Goal: Task Accomplishment & Management: Complete application form

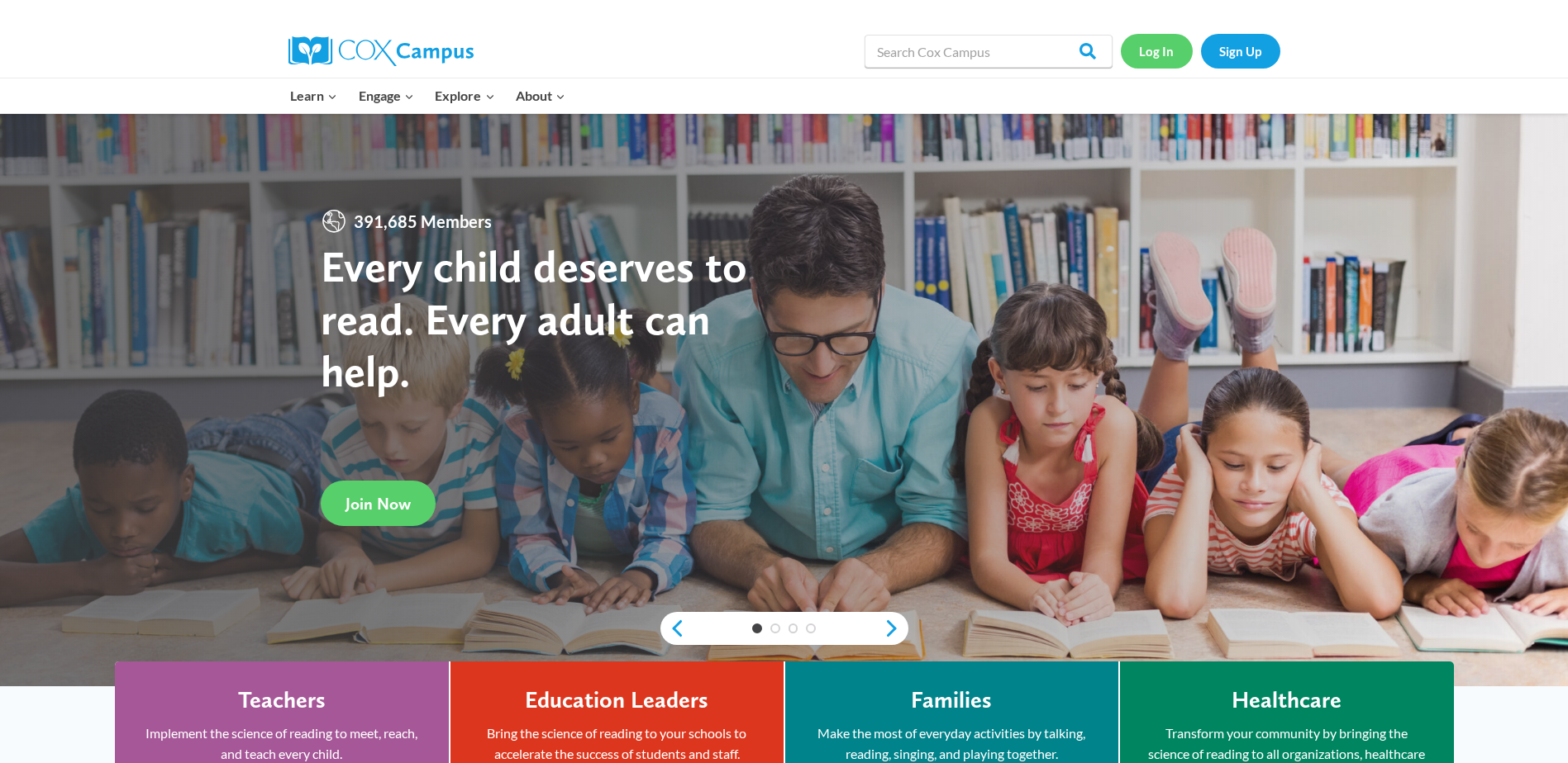
click at [1154, 51] on link "Log In" at bounding box center [1157, 51] width 72 height 34
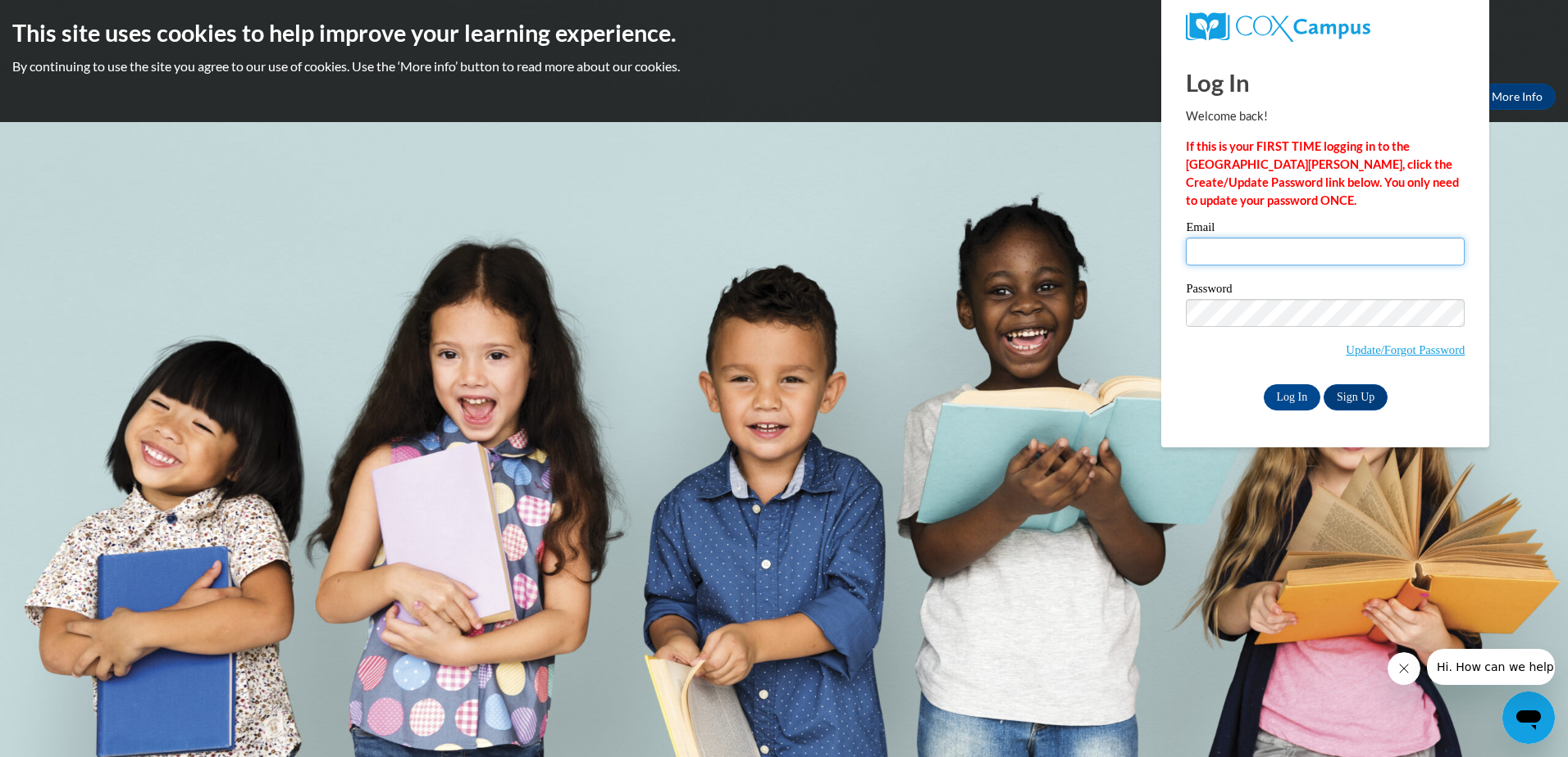
click at [1224, 249] on input "Email" at bounding box center [1325, 251] width 279 height 28
type input "[EMAIL_ADDRESS][DOMAIN_NAME]"
click at [1264, 385] on input "Log In" at bounding box center [1292, 398] width 58 height 27
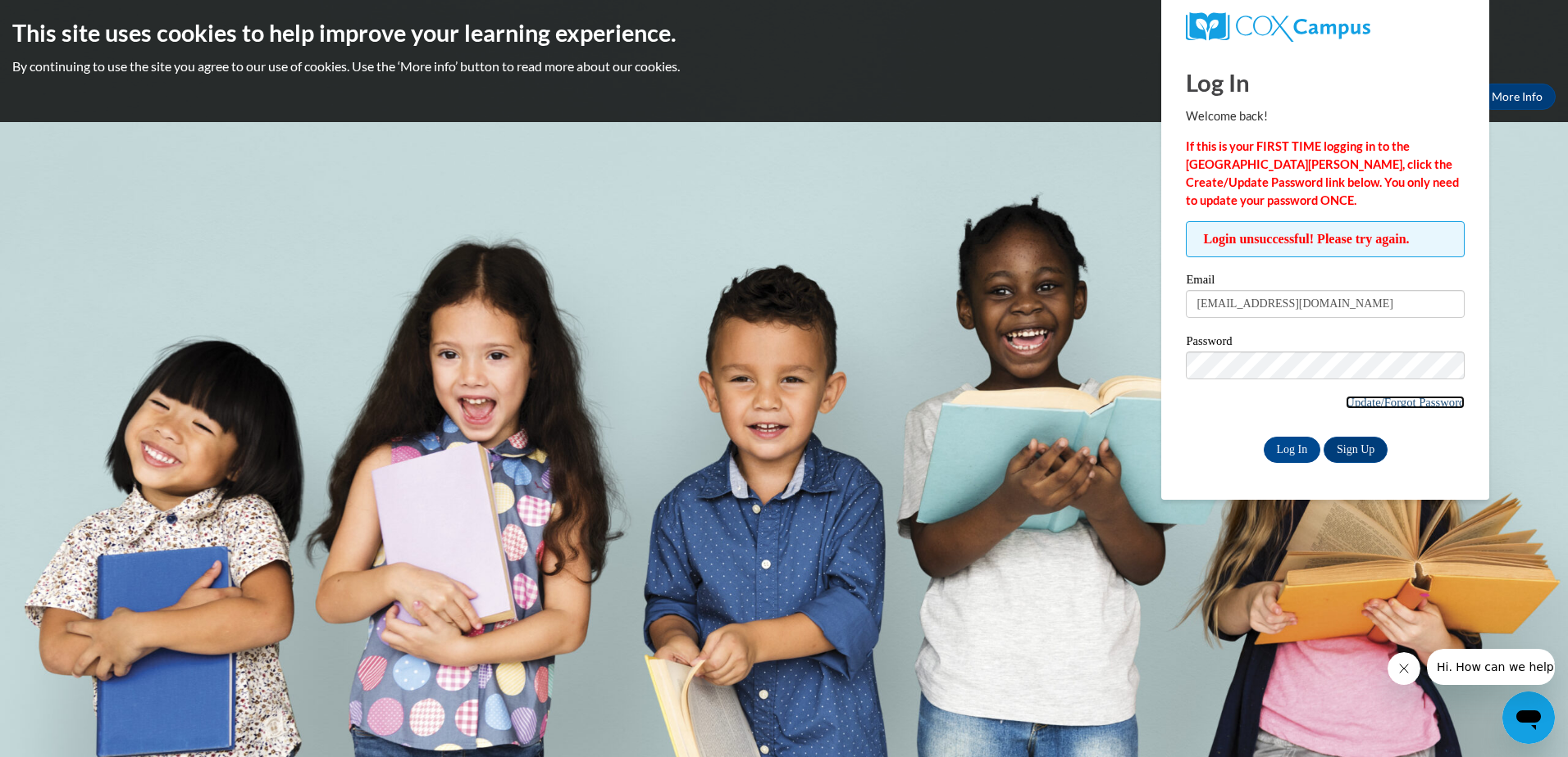
click at [1358, 403] on link "Update/Forgot Password" at bounding box center [1405, 402] width 119 height 13
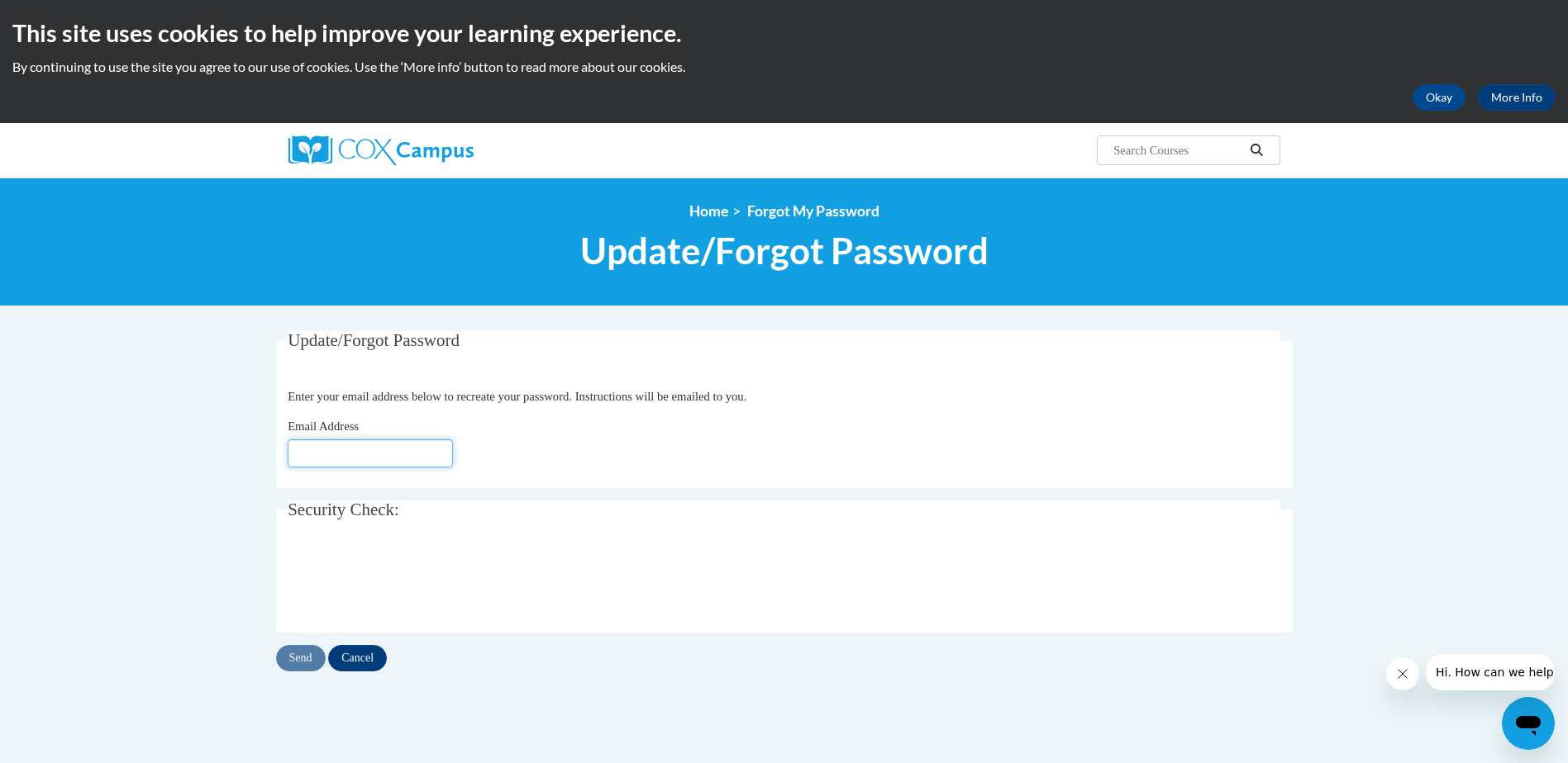
click at [307, 448] on input "Email Address" at bounding box center [370, 453] width 165 height 28
type input "[EMAIL_ADDRESS][DOMAIN_NAME]"
click at [306, 660] on input "Send" at bounding box center [300, 658] width 49 height 27
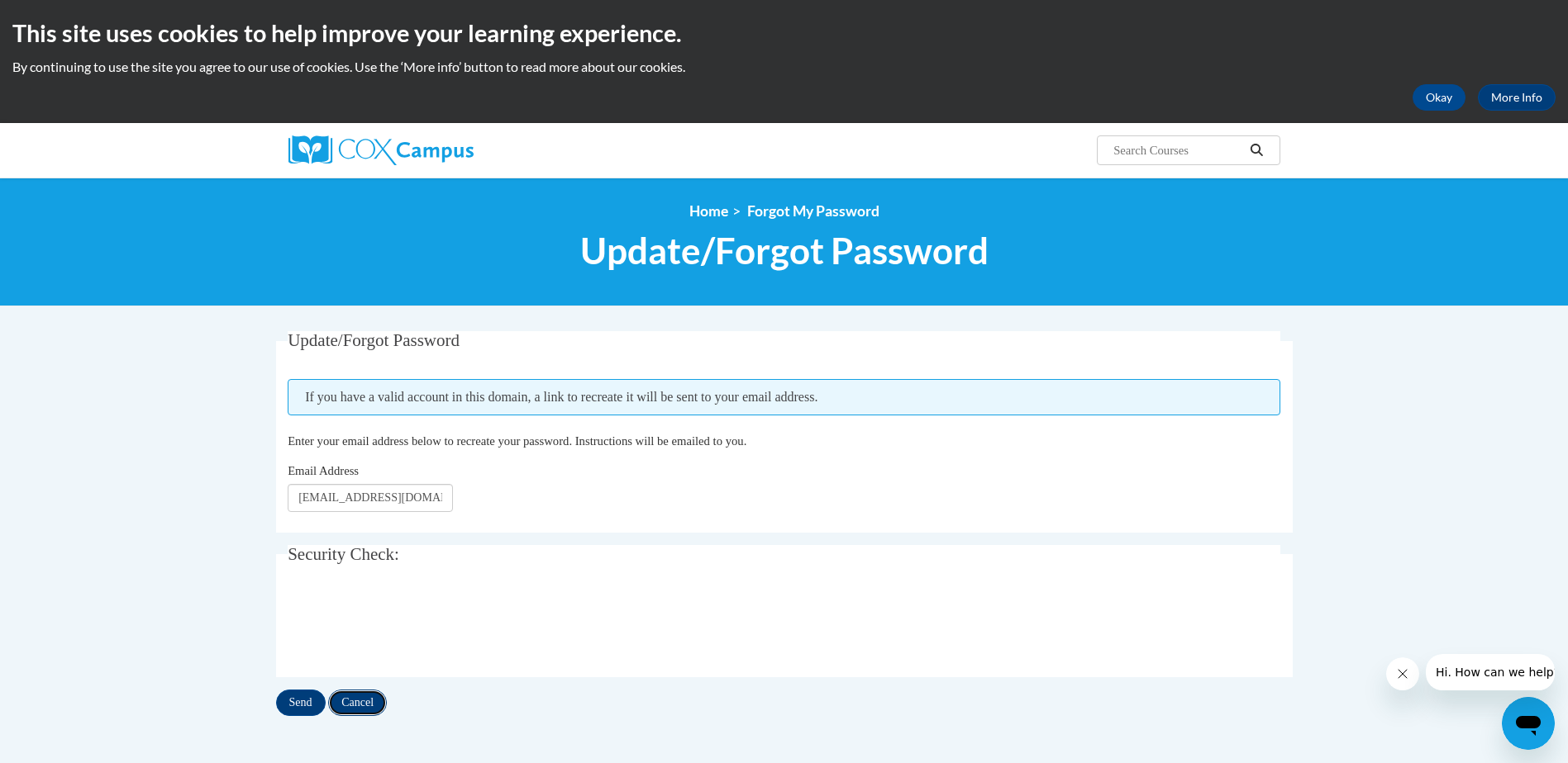
click at [358, 704] on input "Cancel" at bounding box center [357, 703] width 58 height 27
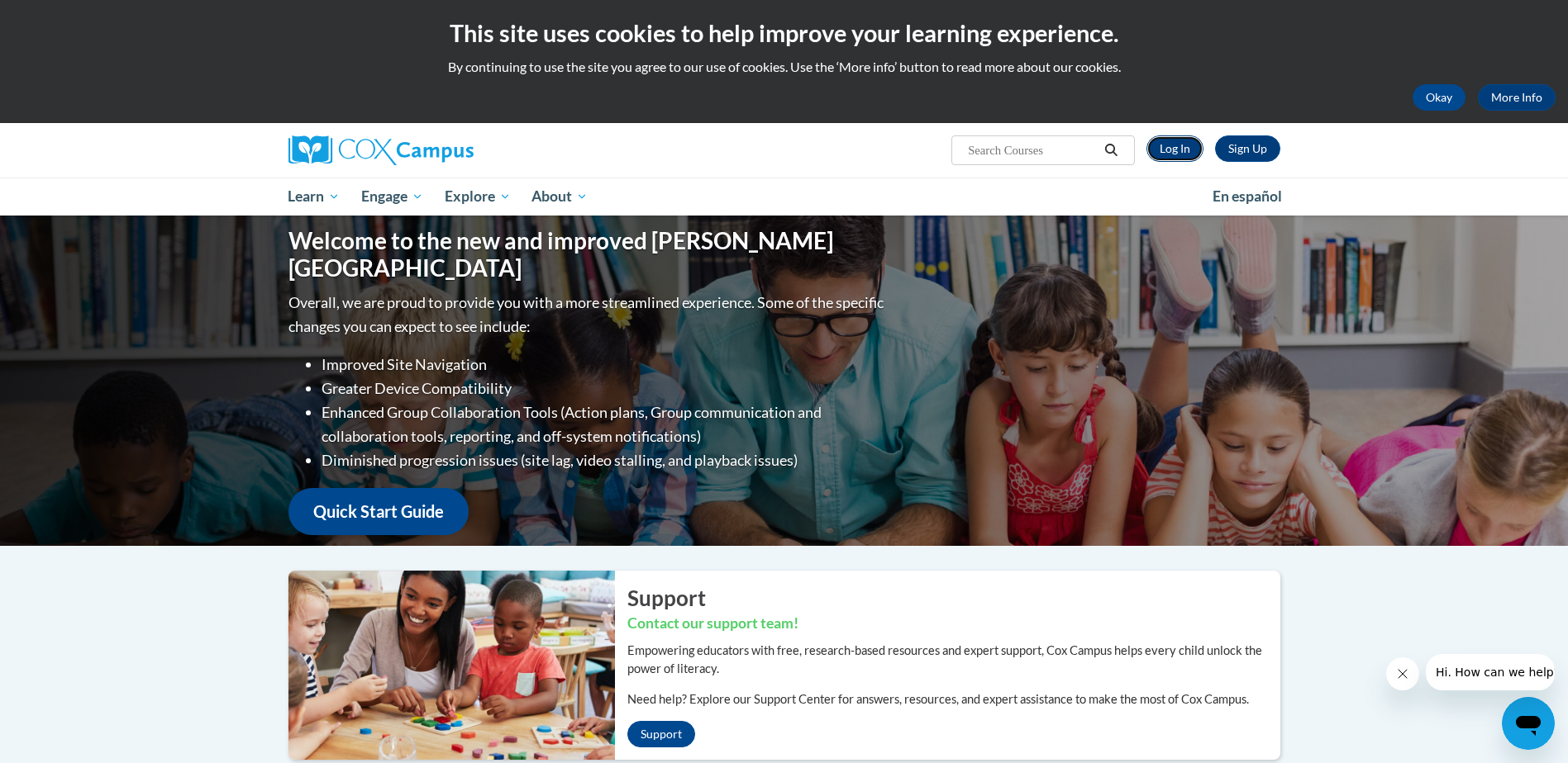
click at [1189, 145] on link "Log In" at bounding box center [1175, 149] width 57 height 27
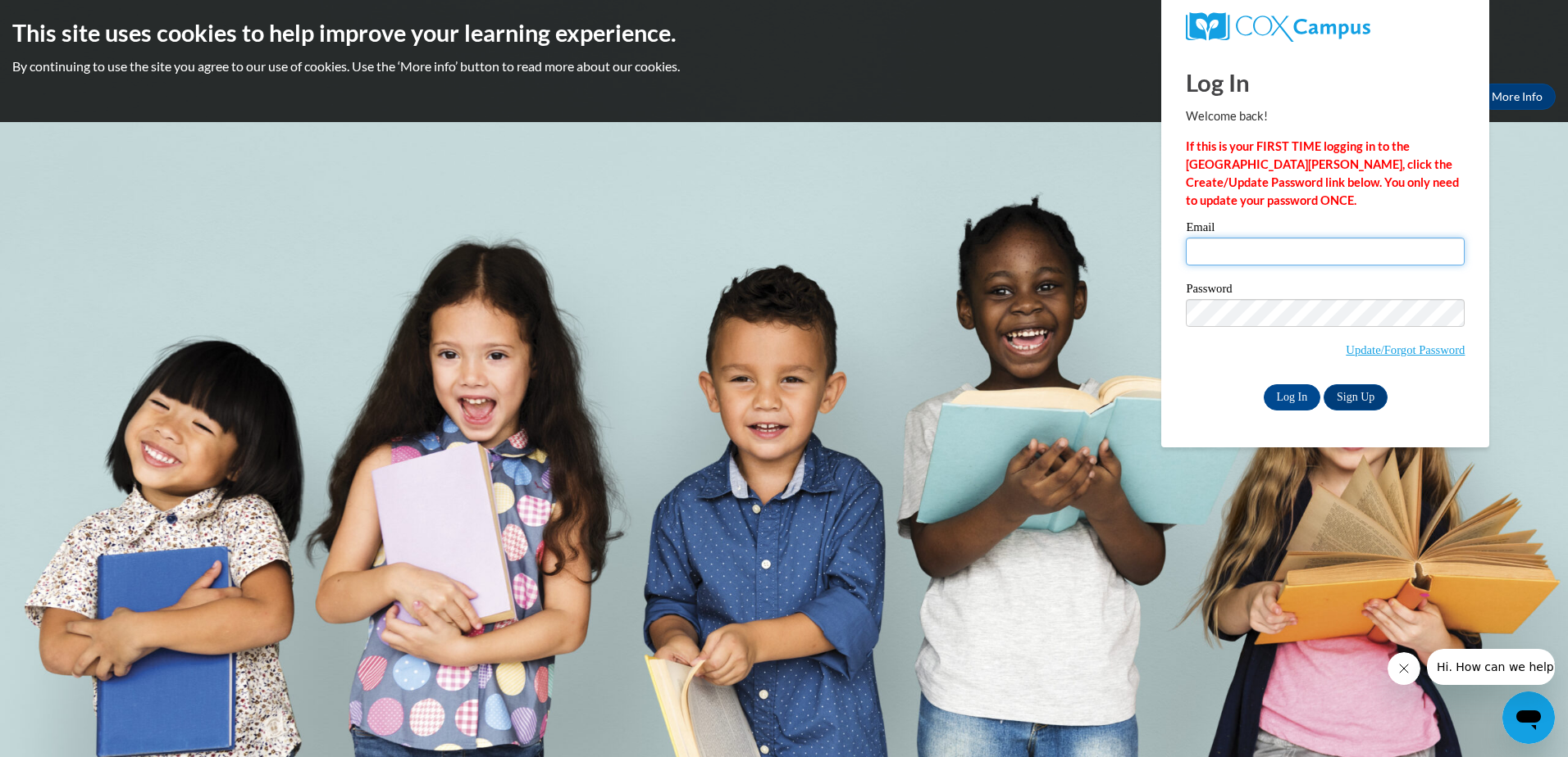
click at [1206, 249] on input "Email" at bounding box center [1325, 251] width 279 height 28
type input "jamiecorso@yahoo.com"
click at [1282, 396] on input "Log In" at bounding box center [1292, 398] width 58 height 27
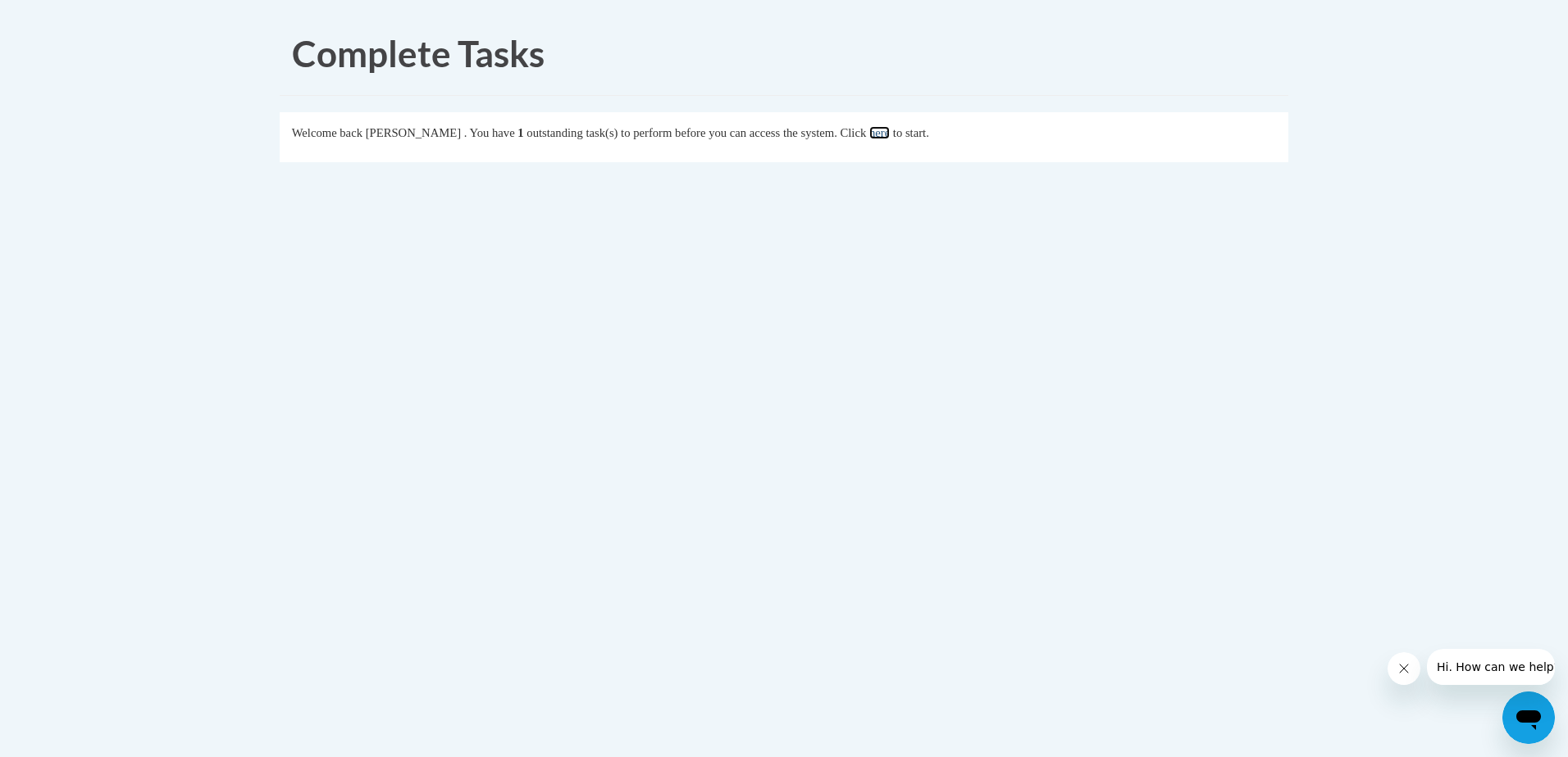
click at [890, 134] on link "here" at bounding box center [879, 132] width 20 height 13
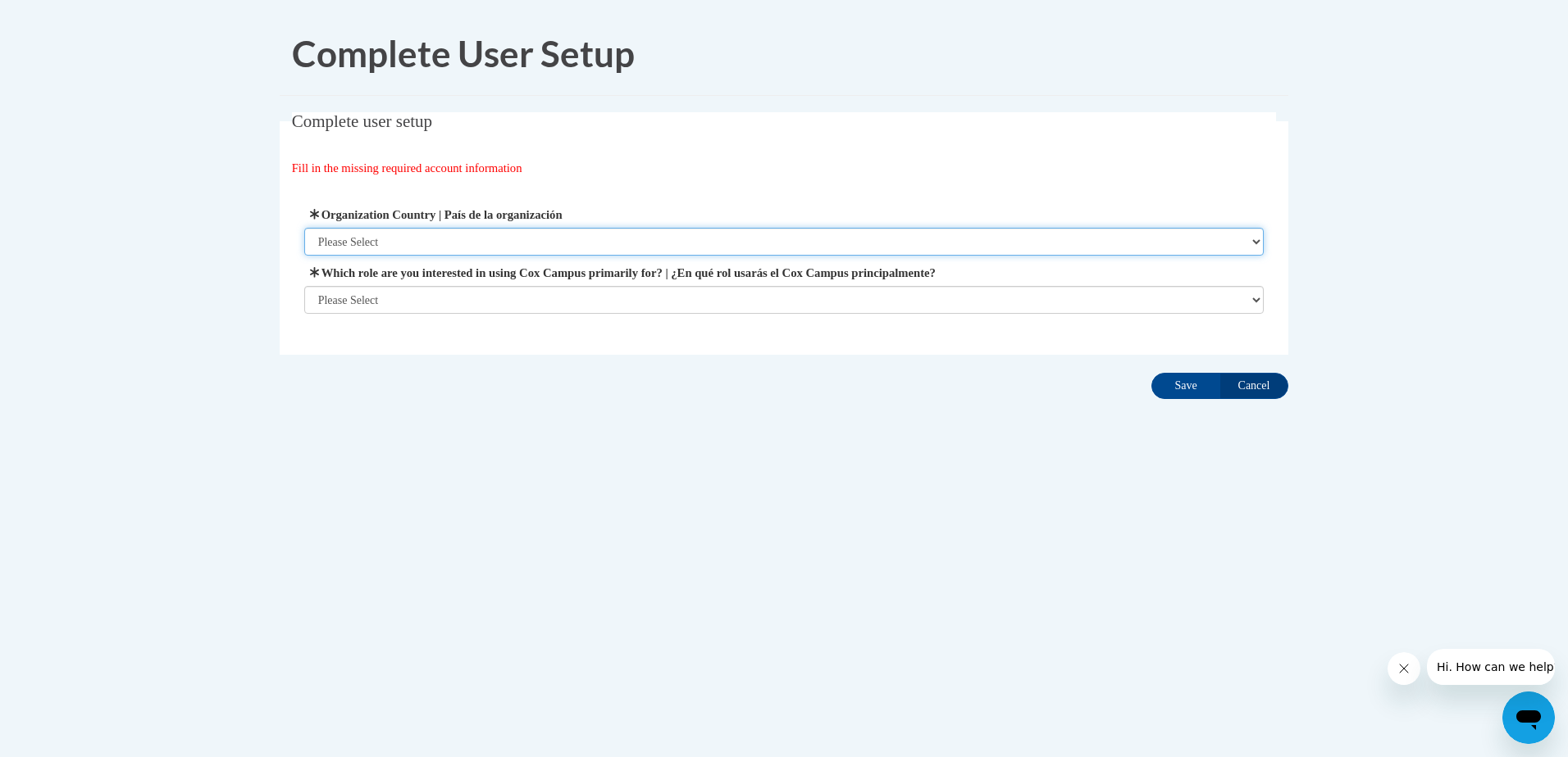
click at [410, 238] on select "Please Select United States | Estados Unidos Outside of the United States | Fue…" at bounding box center [784, 241] width 960 height 28
select select "ad49bcad-a171-4b2e-b99c-48b446064914"
click at [304, 227] on select "Please Select United States | Estados Unidos Outside of the United States | Fue…" at bounding box center [784, 241] width 960 height 28
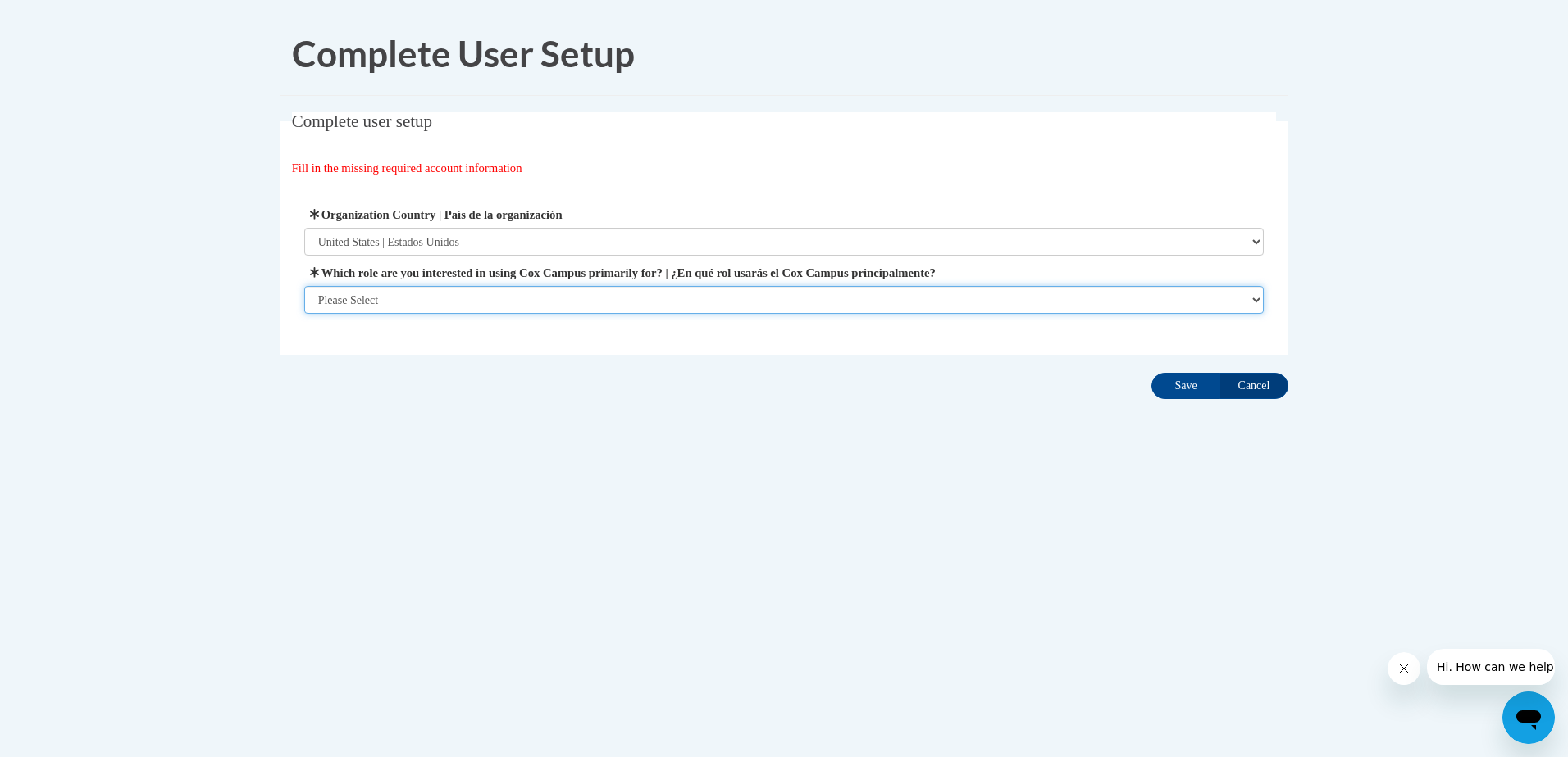
click at [401, 299] on select "Please Select College/University | Colegio/Universidad Community/Nonprofit Part…" at bounding box center [784, 299] width 960 height 28
click at [332, 294] on select "Please Select College/University | Colegio/Universidad Community/Nonprofit Part…" at bounding box center [784, 299] width 960 height 28
select select "fbf2d438-af2f-41f8-98f1-81c410e29de3"
click at [304, 314] on select "Please Select College/University | Colegio/Universidad Community/Nonprofit Part…" at bounding box center [784, 299] width 960 height 28
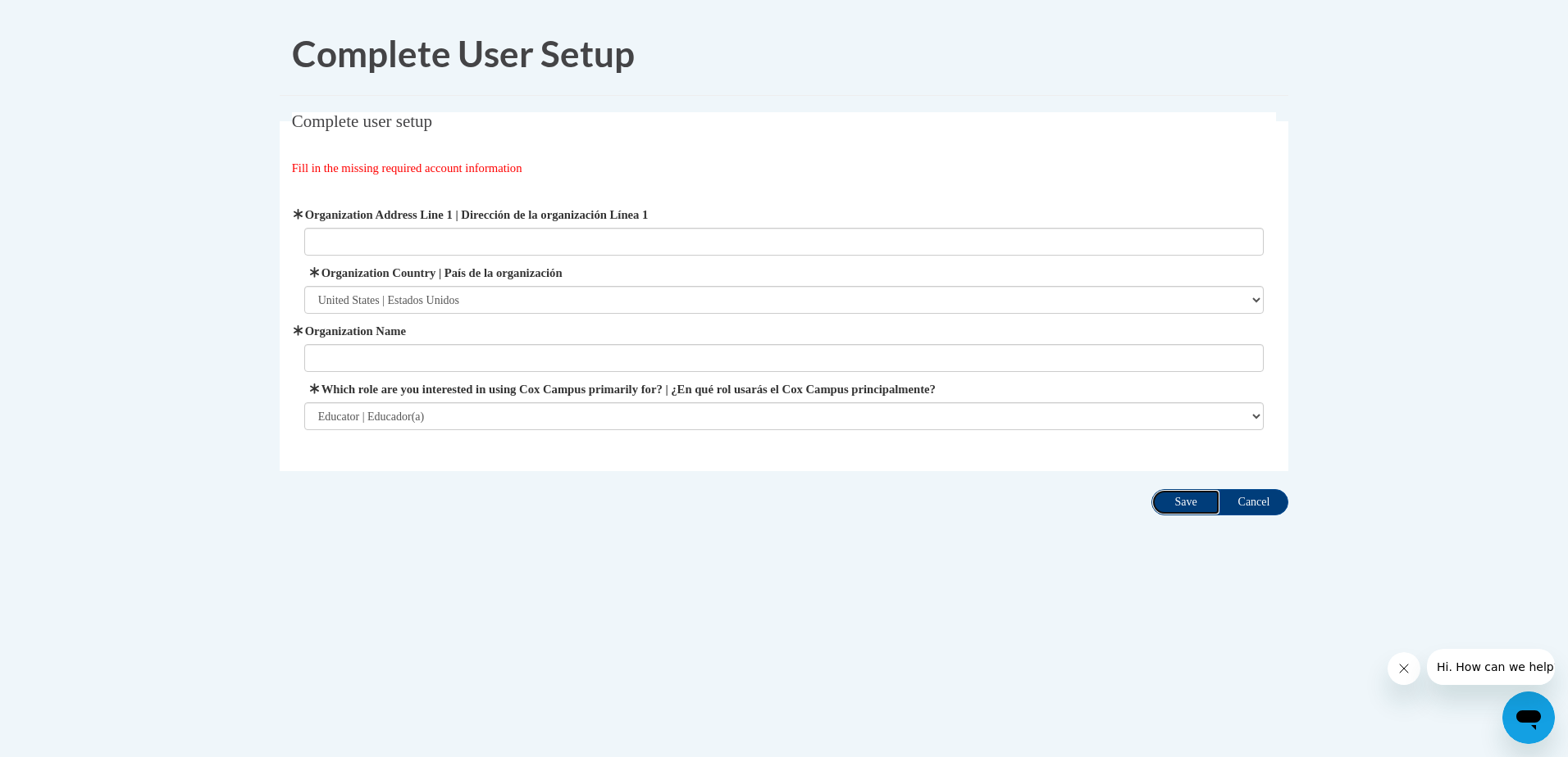
click at [1180, 506] on input "Save" at bounding box center [1185, 503] width 68 height 27
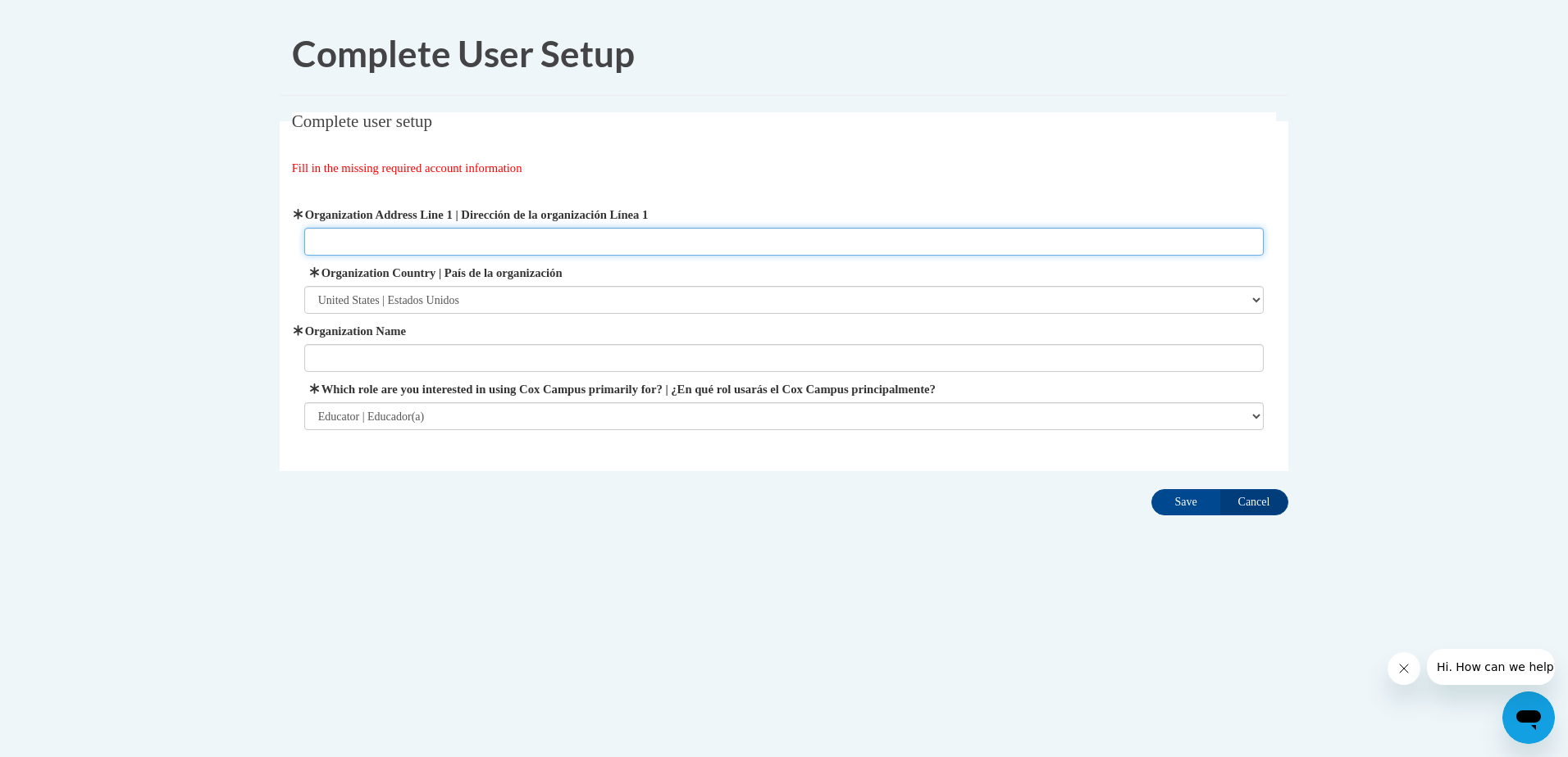
click at [319, 241] on input "Organization Address Line 1 | Dirección de la organización Línea 1" at bounding box center [784, 241] width 960 height 28
type input "3070 NE 28 street Lincoln city oregon"
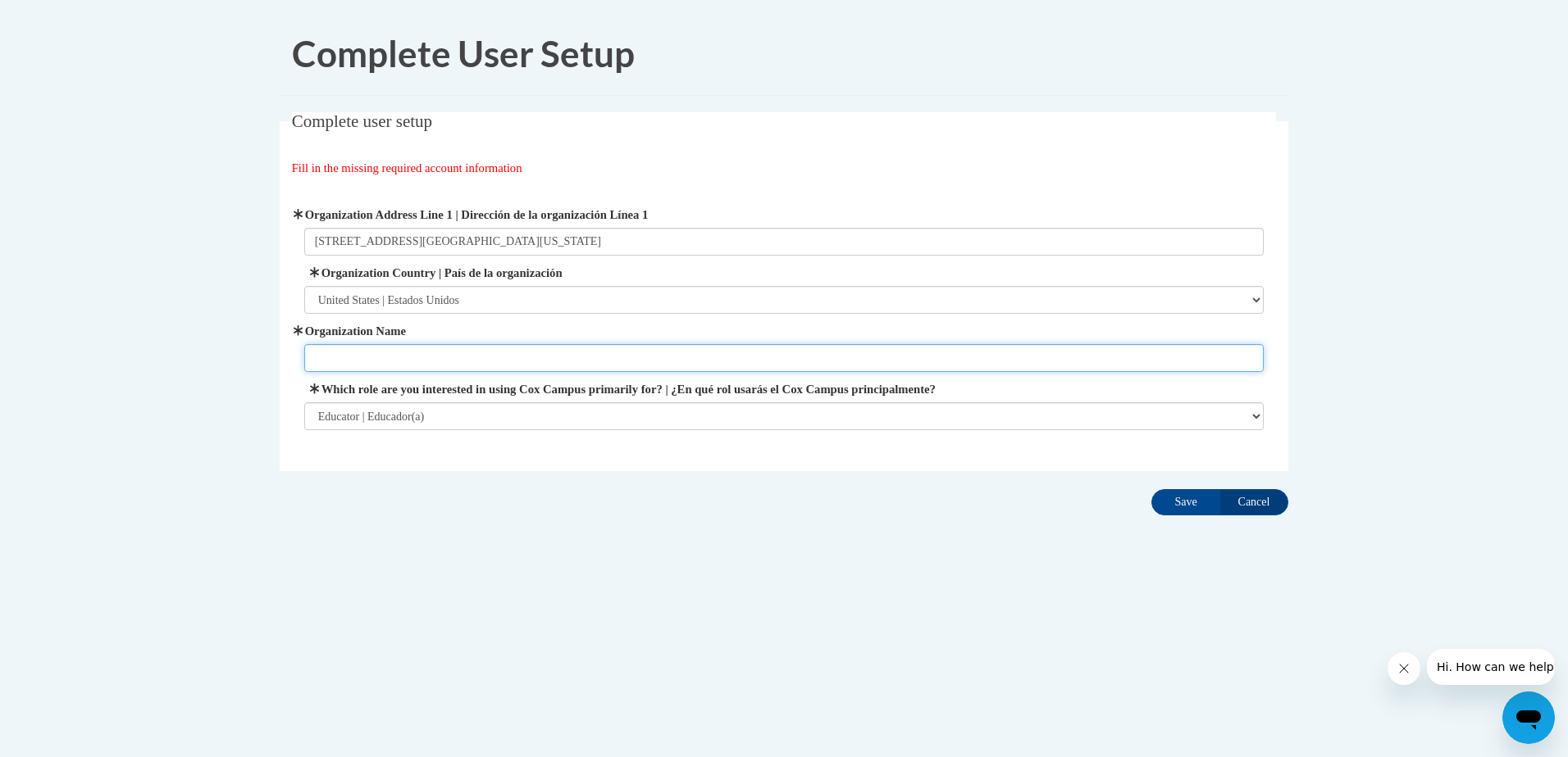
click at [332, 360] on input "Organization Name" at bounding box center [784, 357] width 960 height 28
type input "Samaritan early learning center"
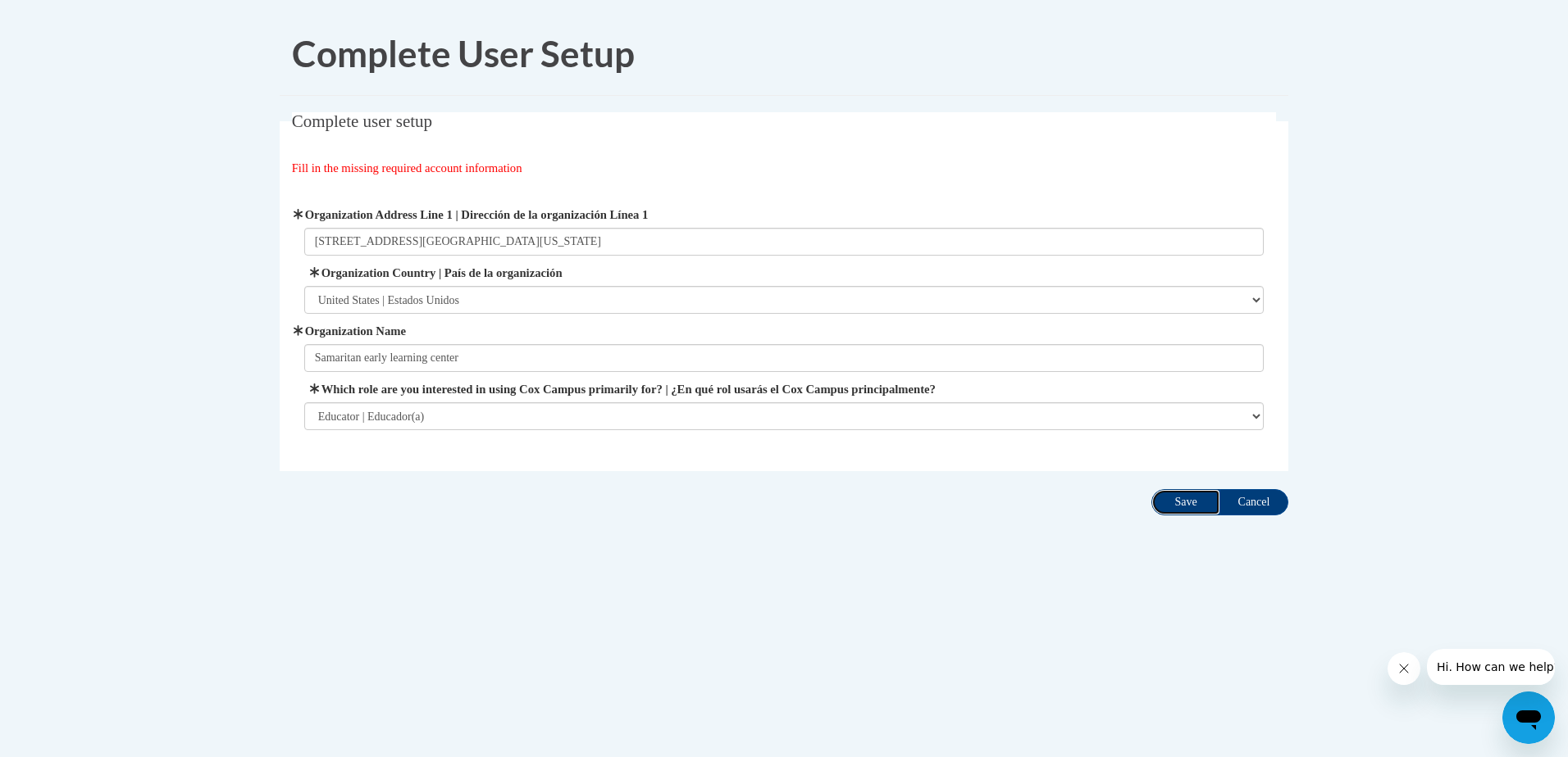
click at [1193, 503] on input "Save" at bounding box center [1185, 503] width 68 height 27
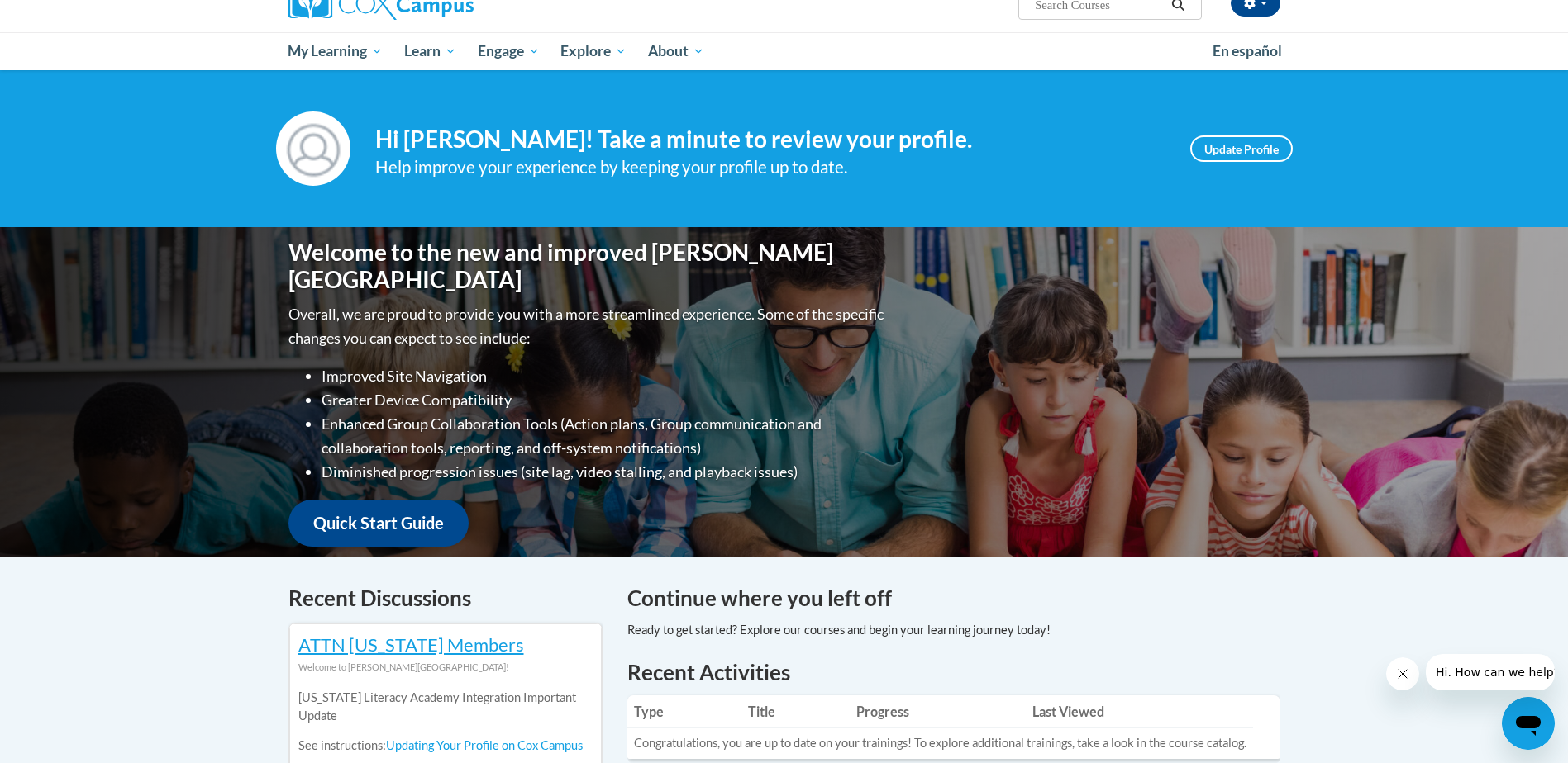
scroll to position [121, 0]
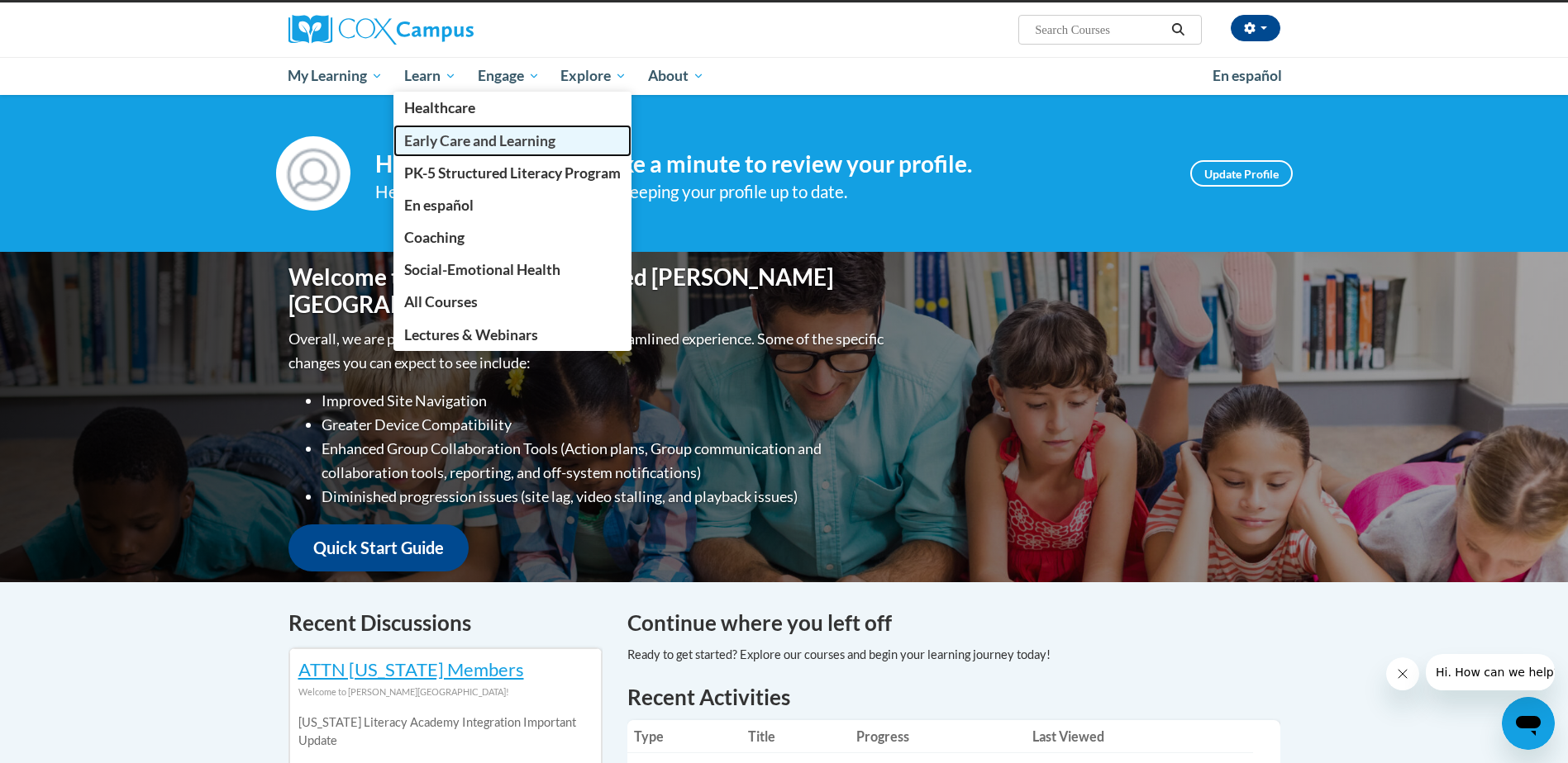
click at [434, 138] on span "Early Care and Learning" at bounding box center [479, 141] width 151 height 17
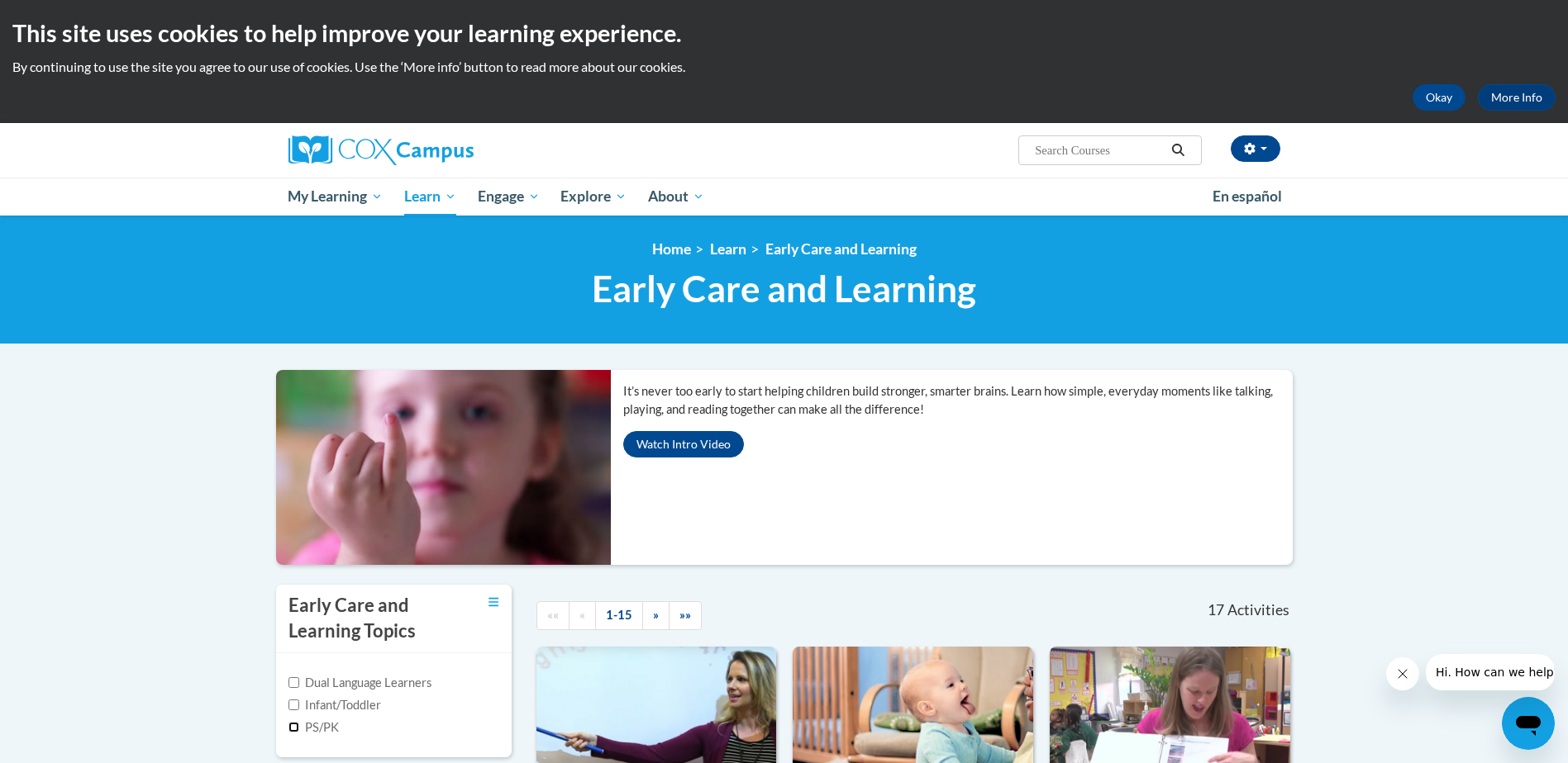
click at [291, 727] on input "PS/PK" at bounding box center [294, 727] width 11 height 11
checkbox input "true"
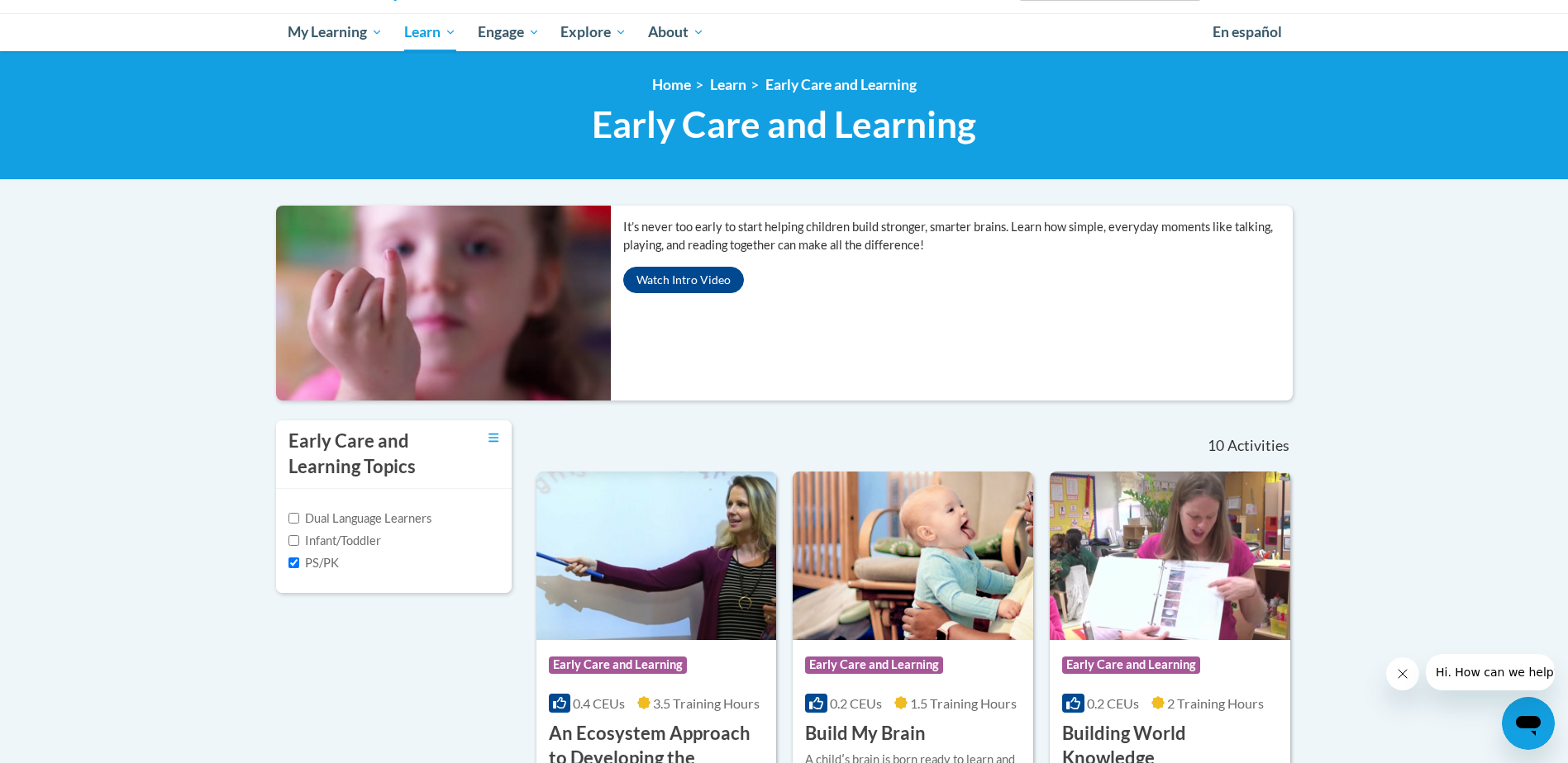
scroll to position [82, 0]
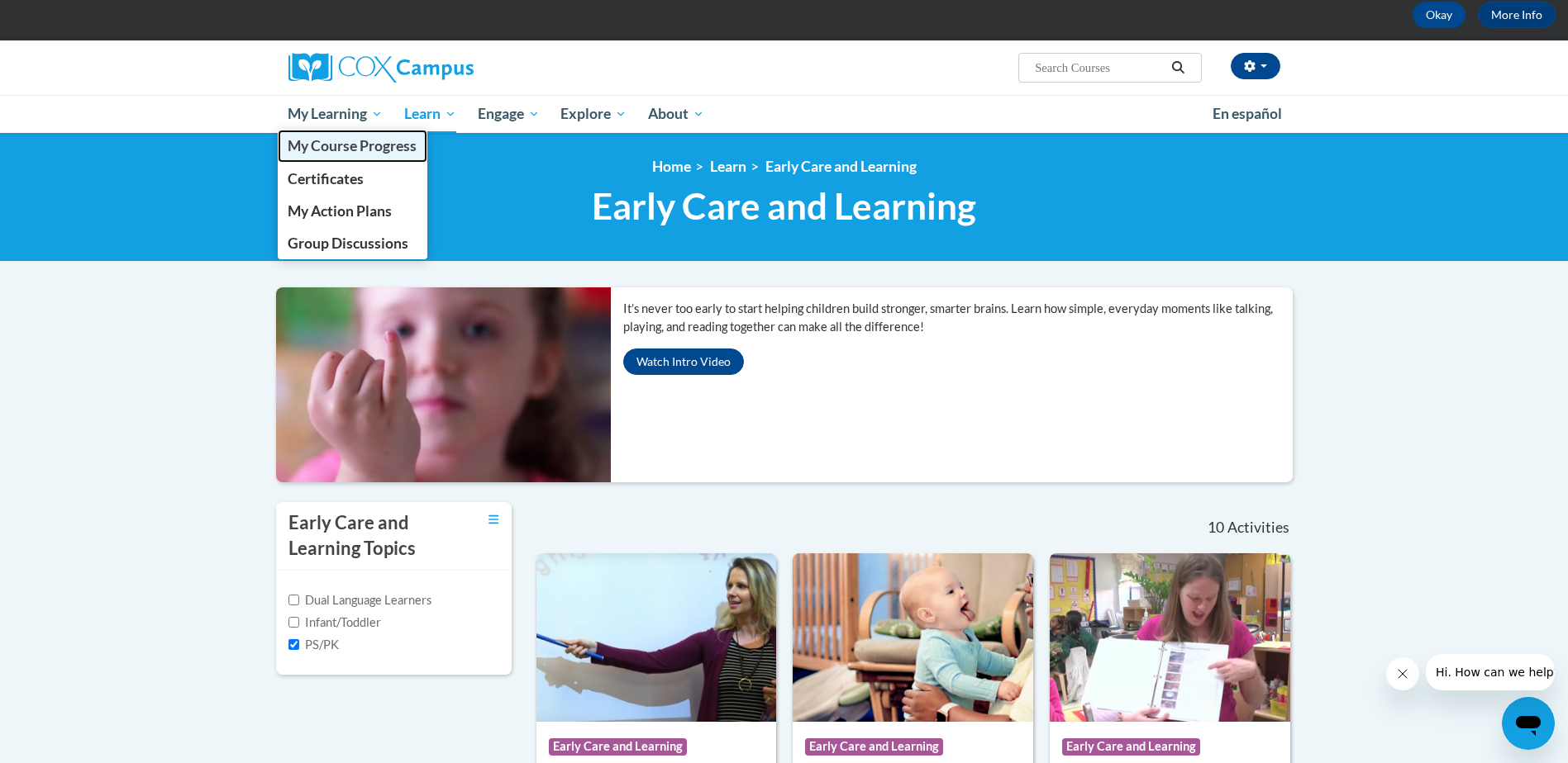
click at [323, 141] on span "My Course Progress" at bounding box center [352, 145] width 129 height 17
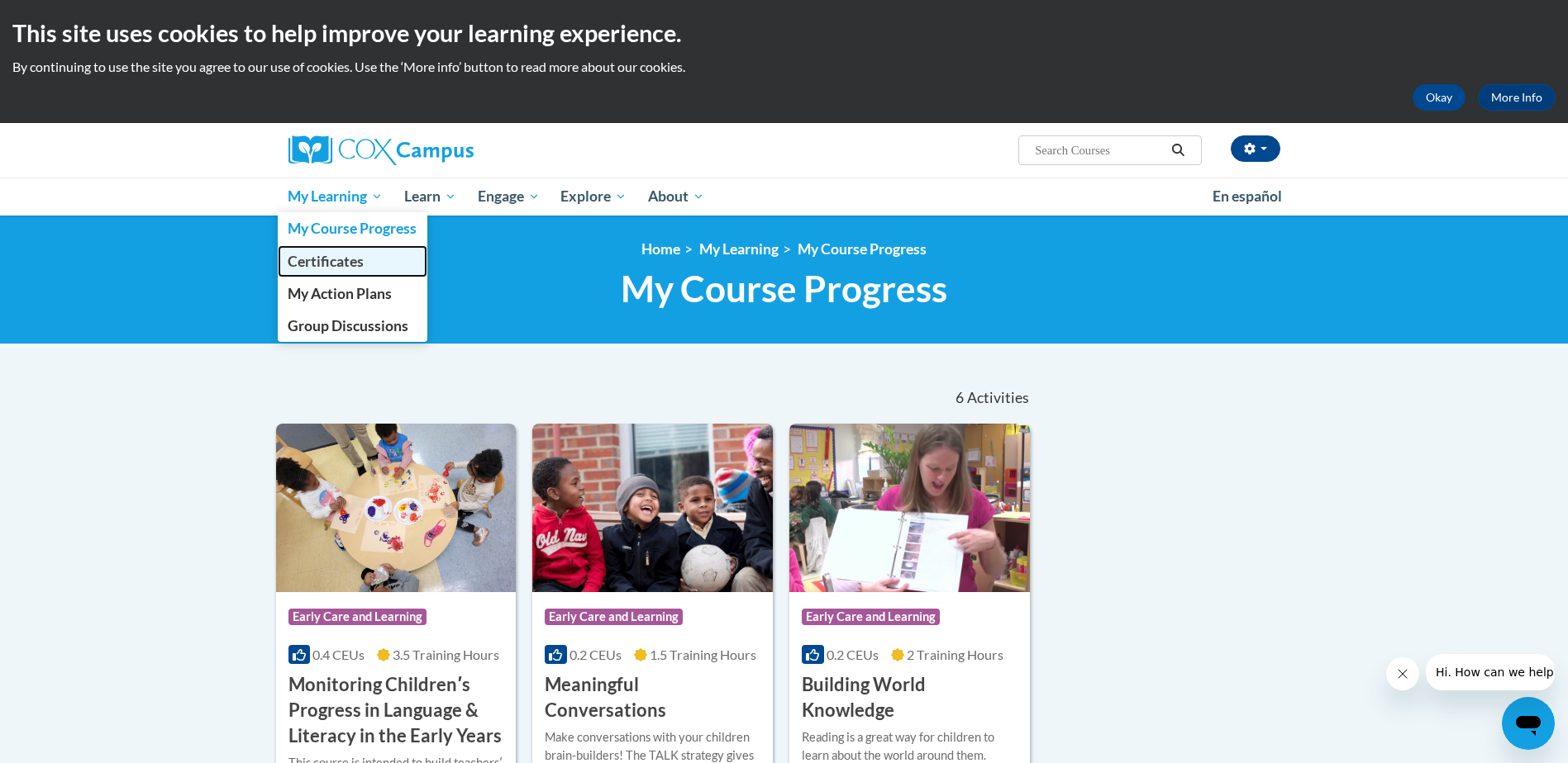
click at [331, 258] on span "Certificates" at bounding box center [325, 261] width 76 height 17
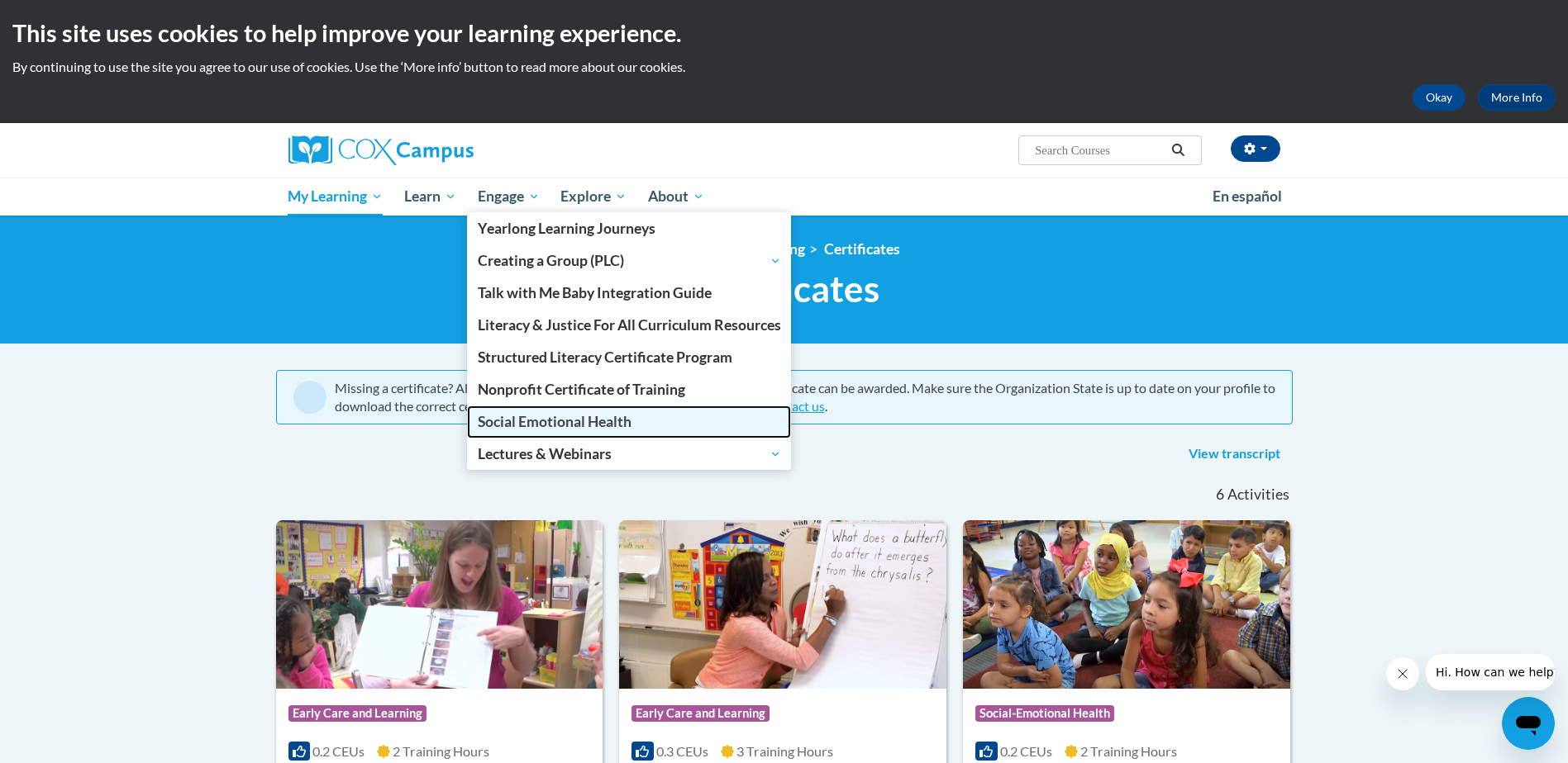
click at [522, 426] on span "Social Emotional Health" at bounding box center [555, 421] width 154 height 17
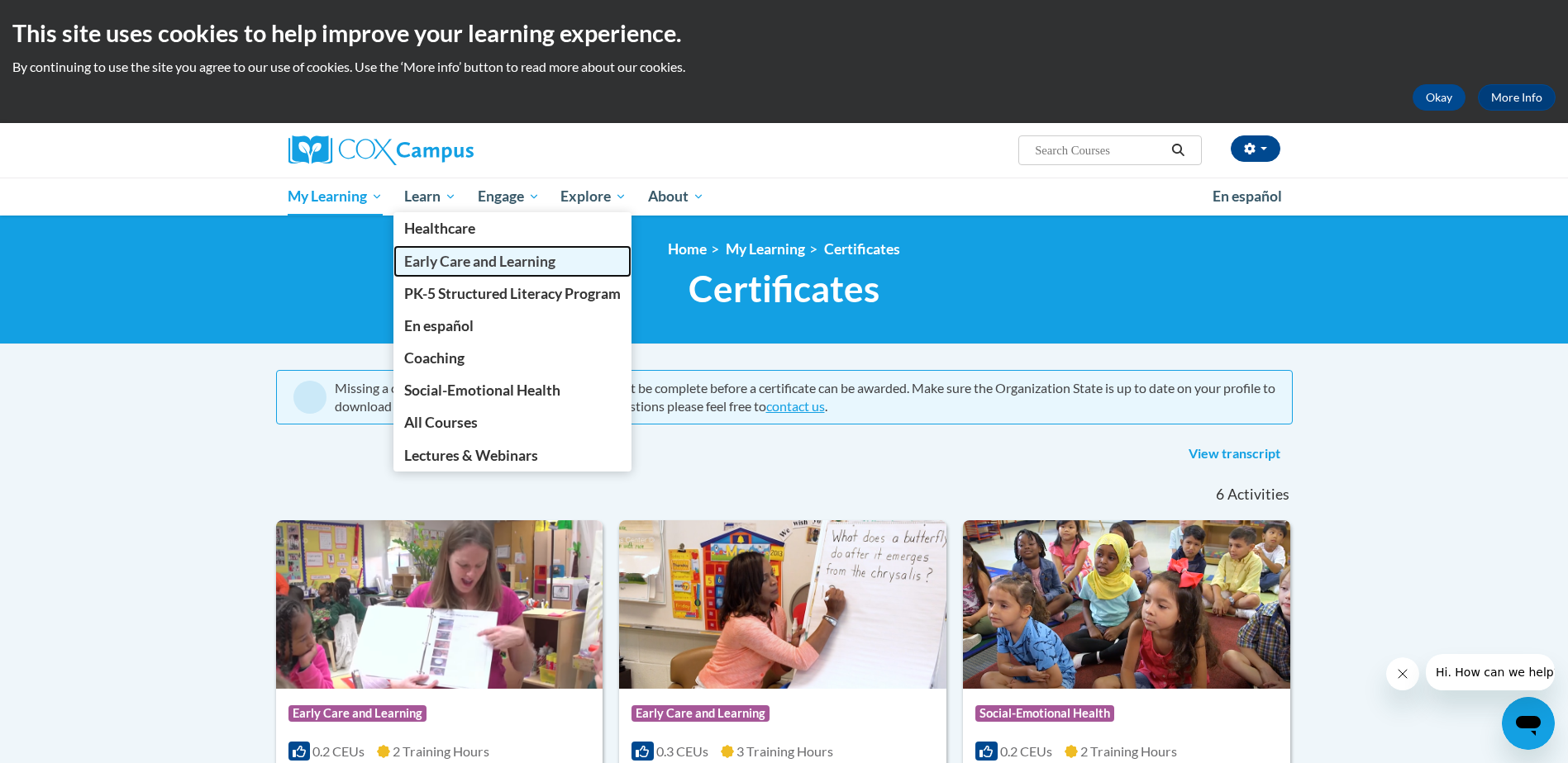
click at [441, 262] on span "Early Care and Learning" at bounding box center [479, 261] width 151 height 17
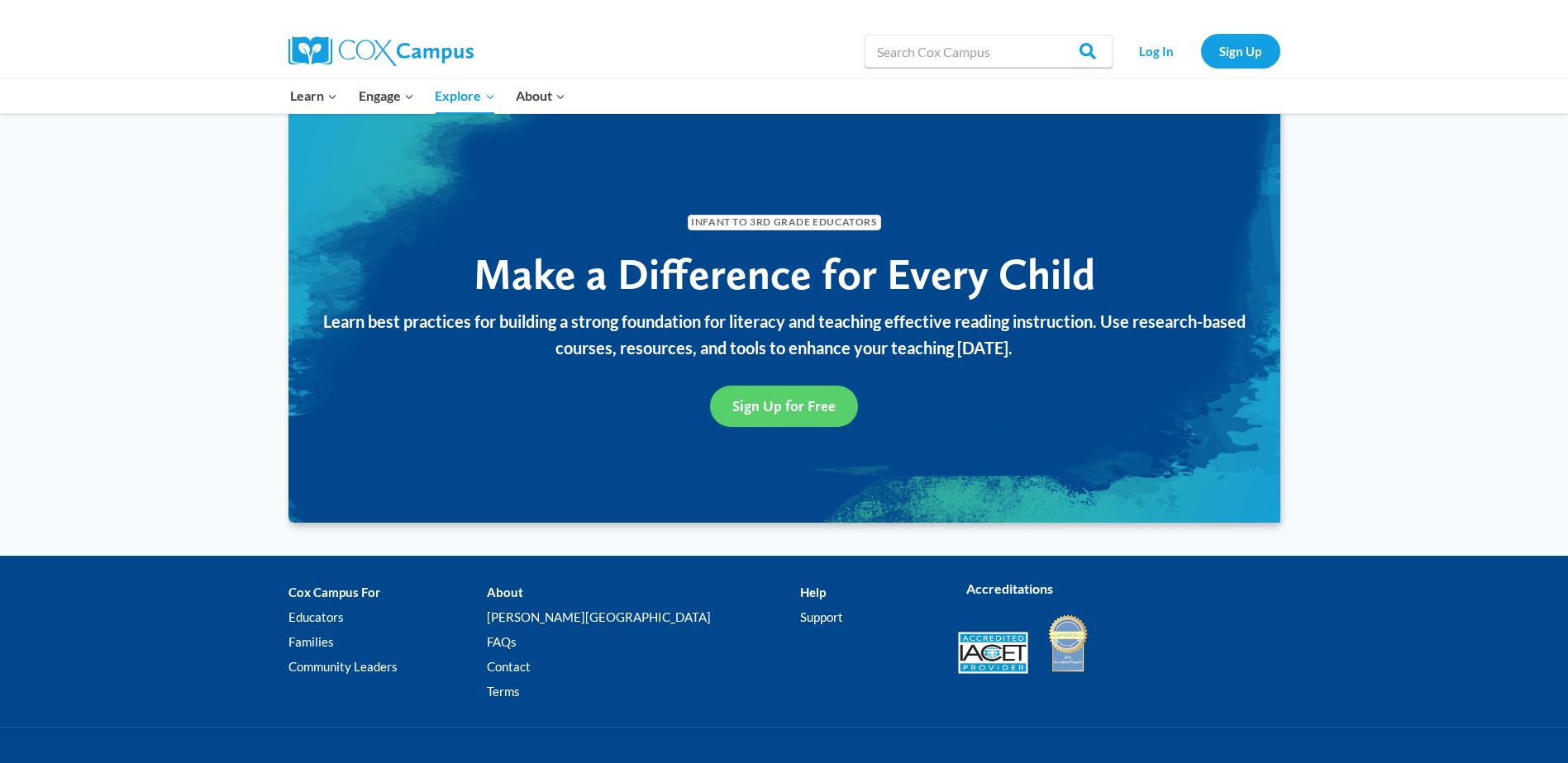
scroll to position [1817, 0]
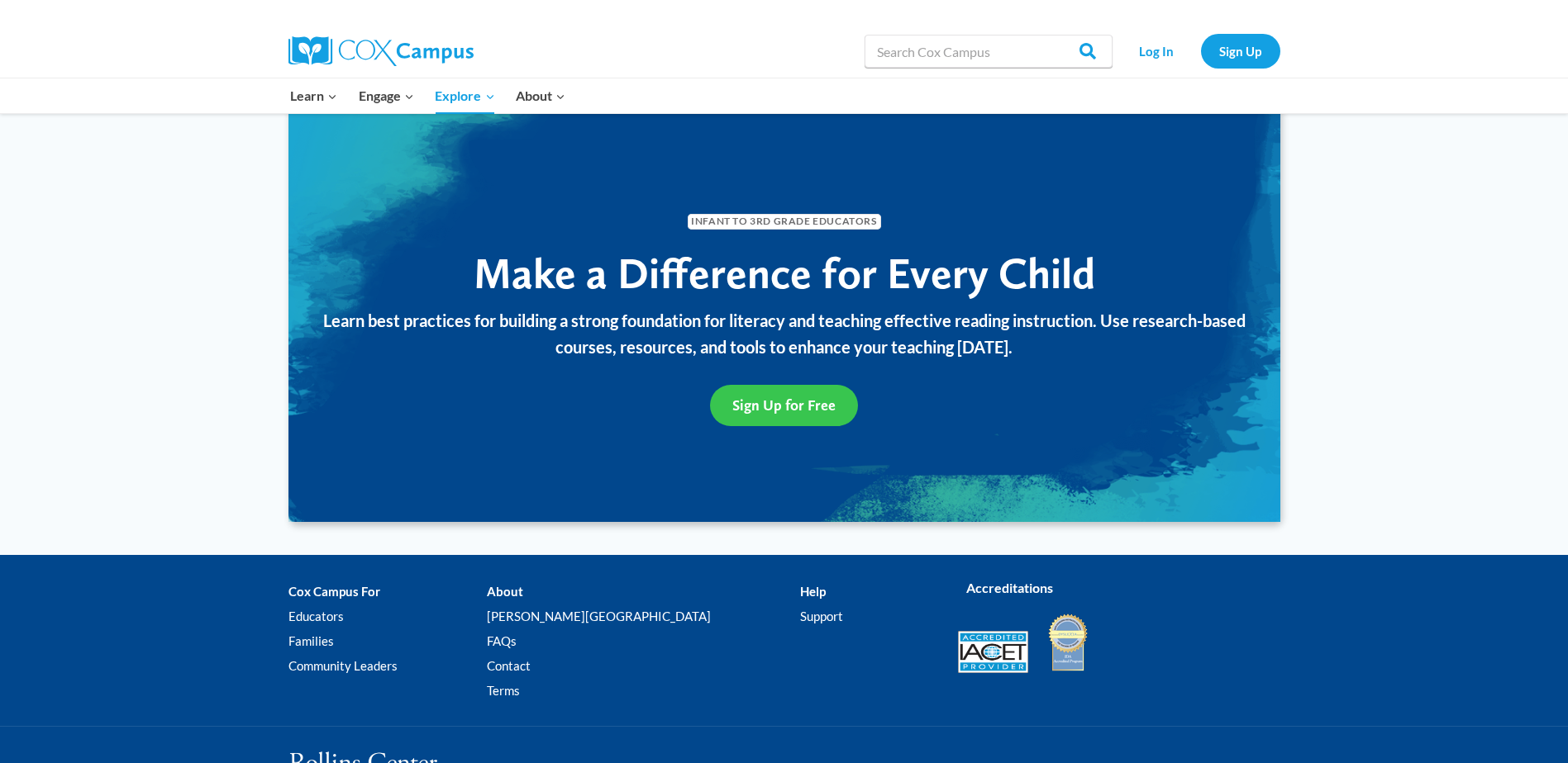
click at [749, 400] on span "Sign Up for Free" at bounding box center [783, 405] width 103 height 17
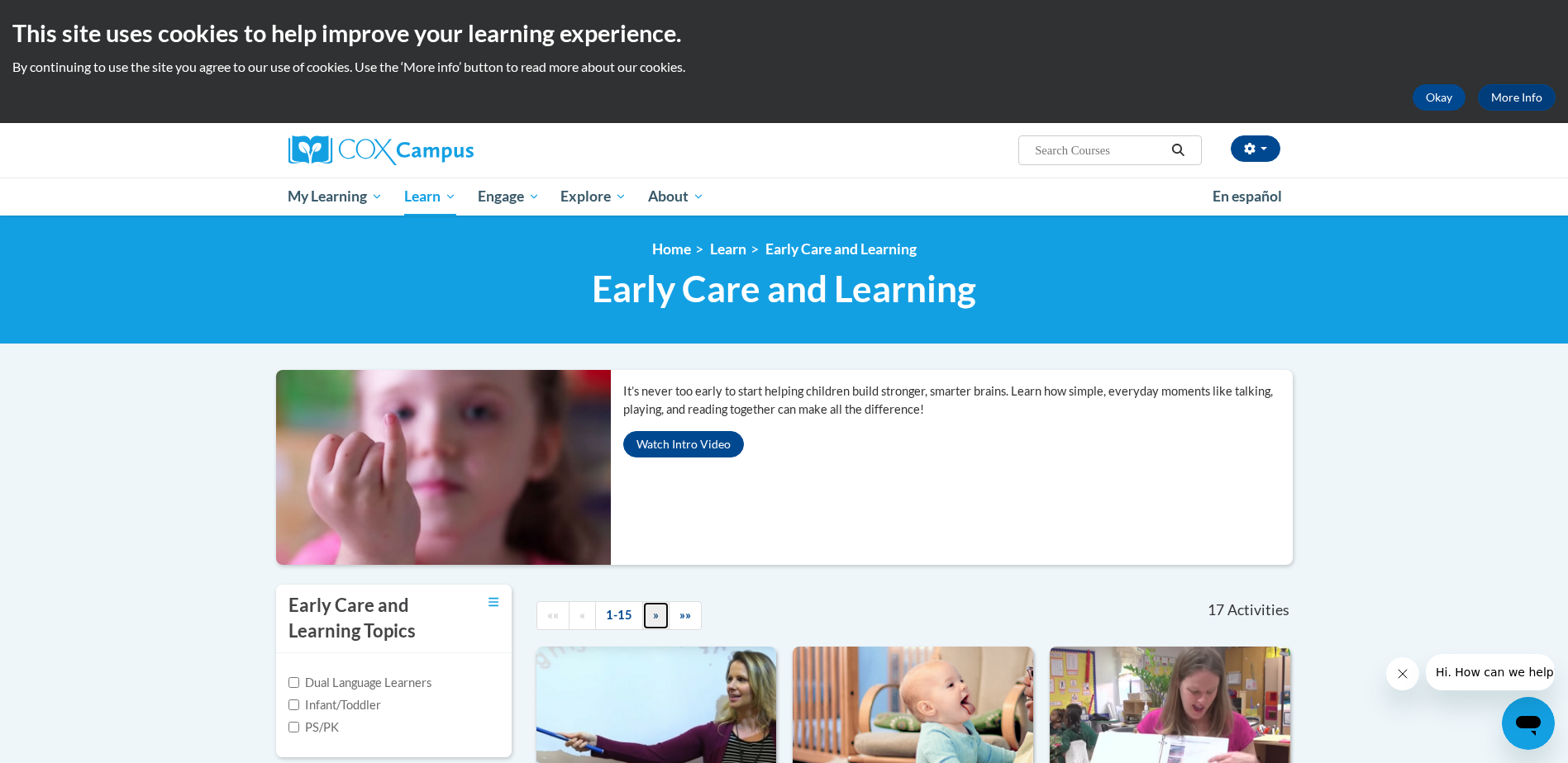
click at [653, 617] on span "»" at bounding box center [656, 615] width 5 height 14
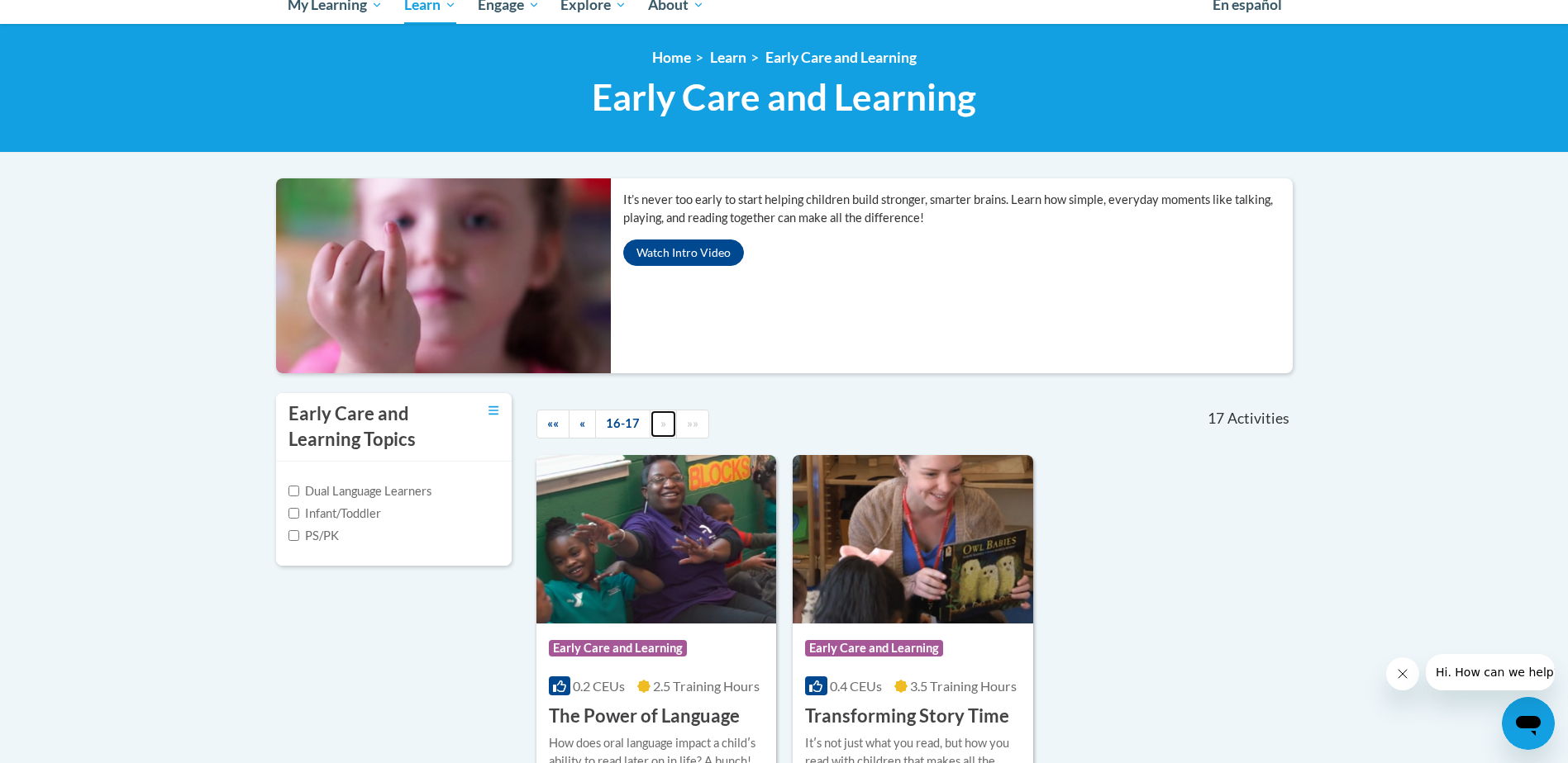
scroll to position [165, 0]
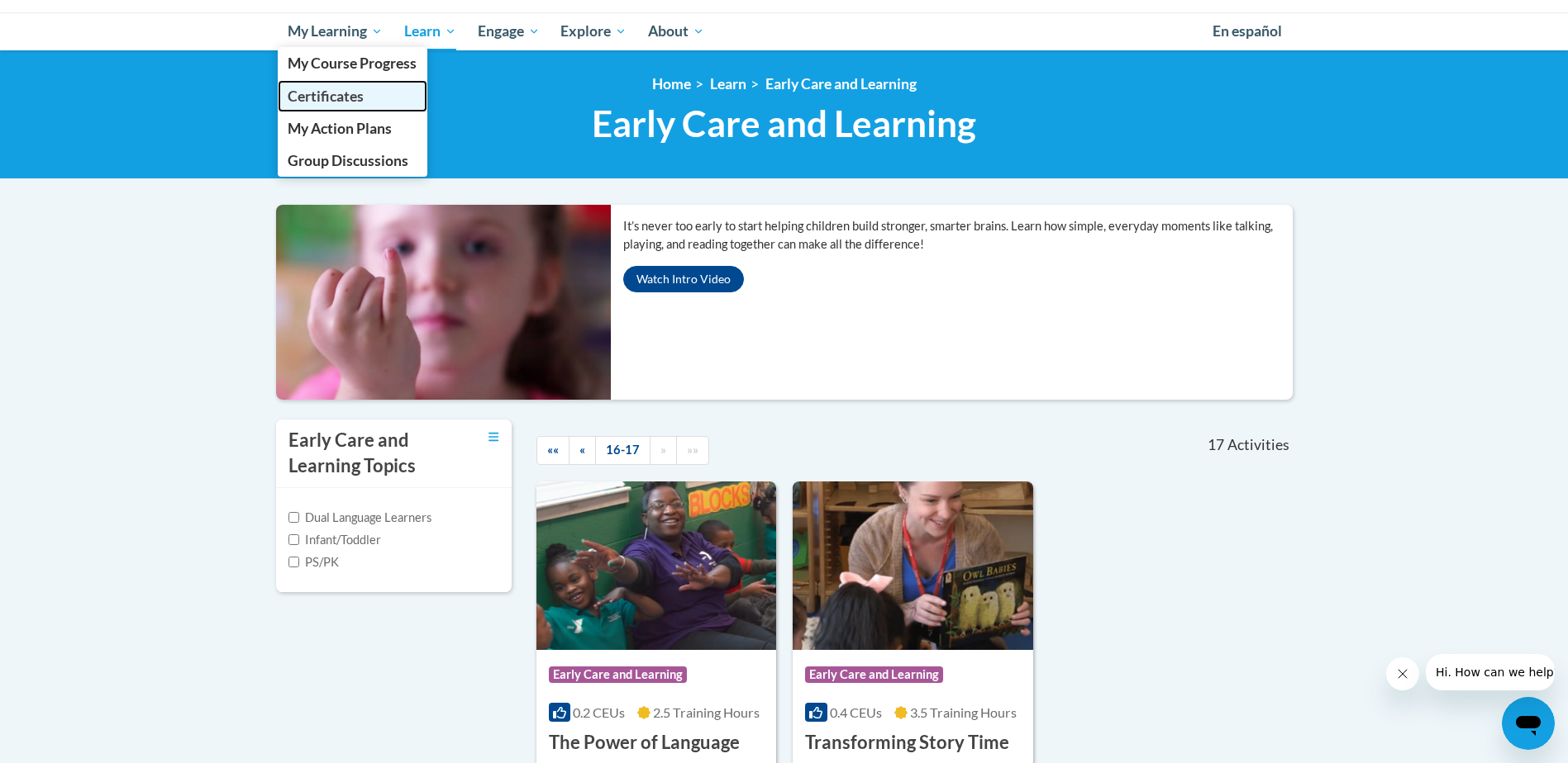
click at [343, 94] on span "Certificates" at bounding box center [325, 96] width 76 height 17
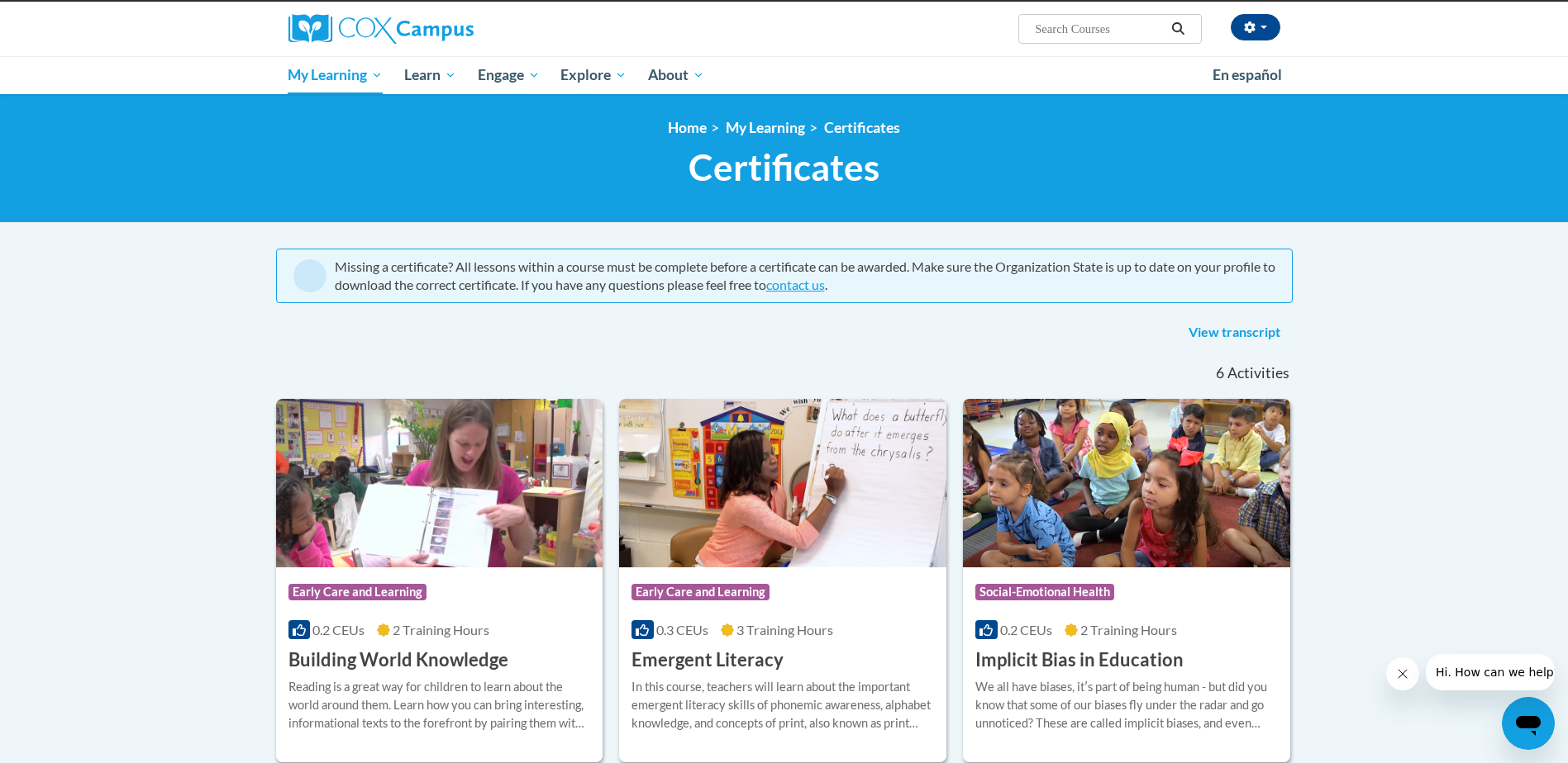
scroll to position [82, 0]
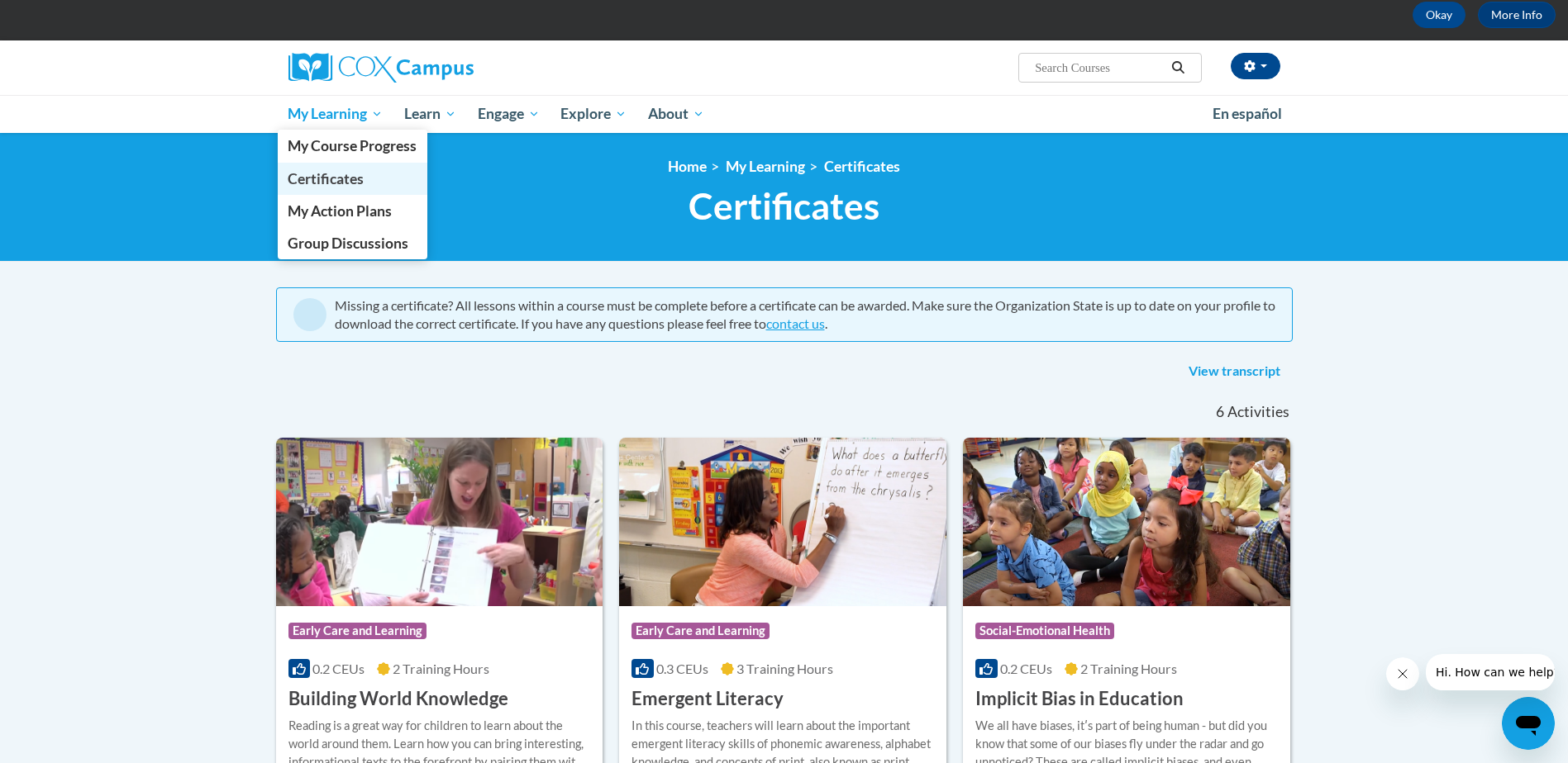
click at [339, 184] on span "Certificates" at bounding box center [325, 178] width 76 height 17
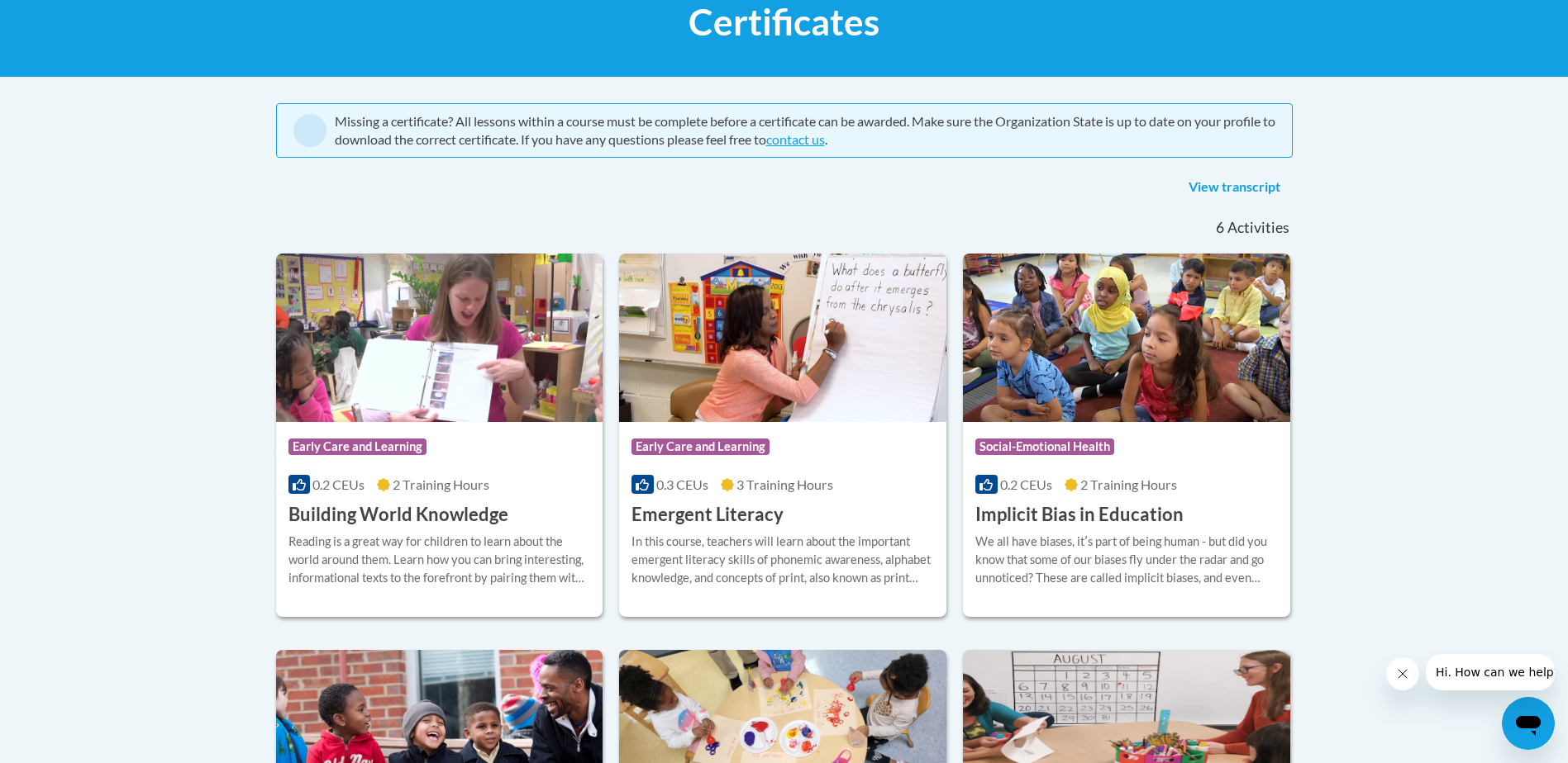
scroll to position [82, 0]
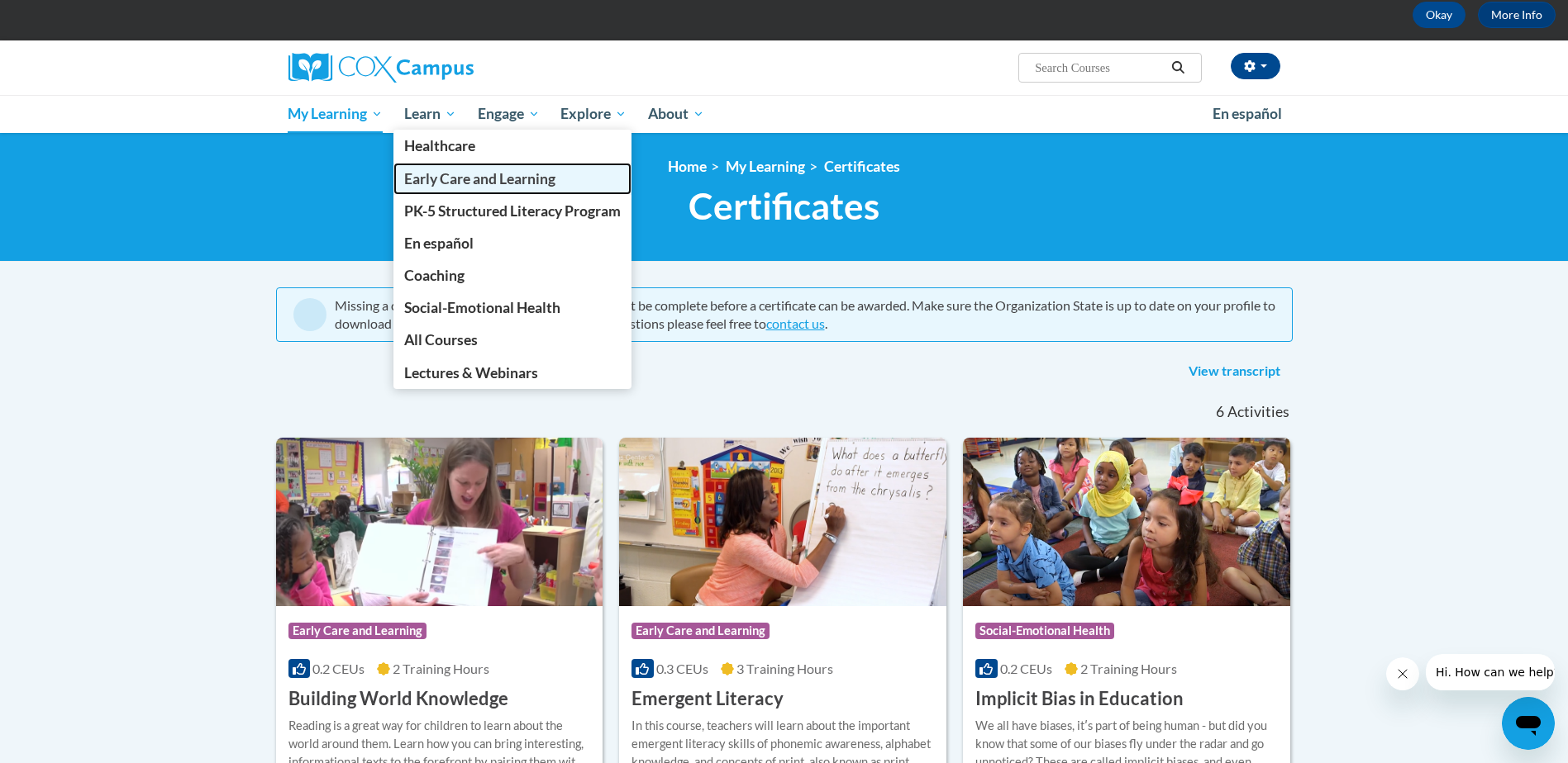
click at [446, 180] on span "Early Care and Learning" at bounding box center [479, 178] width 151 height 17
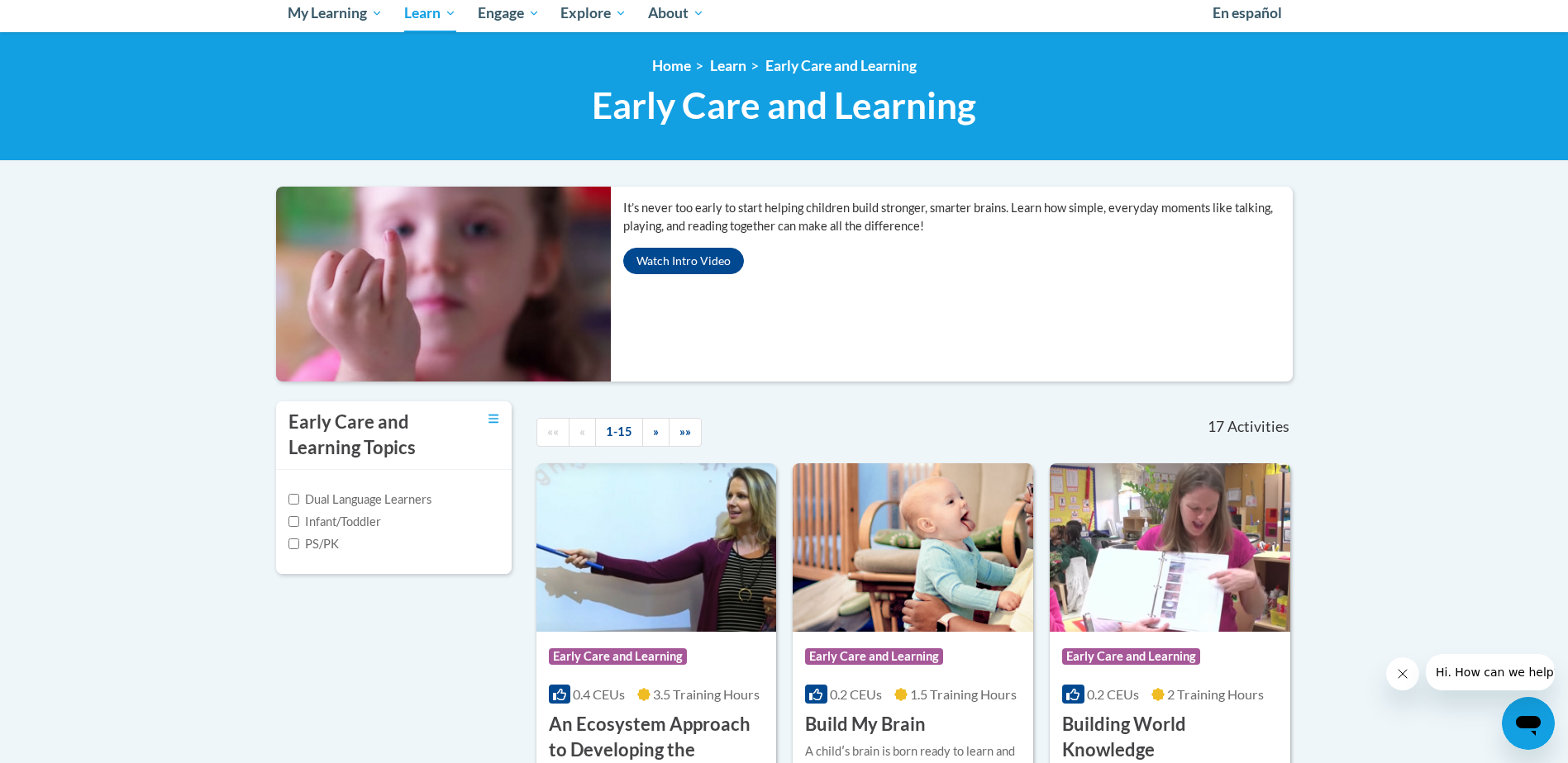
scroll to position [165, 0]
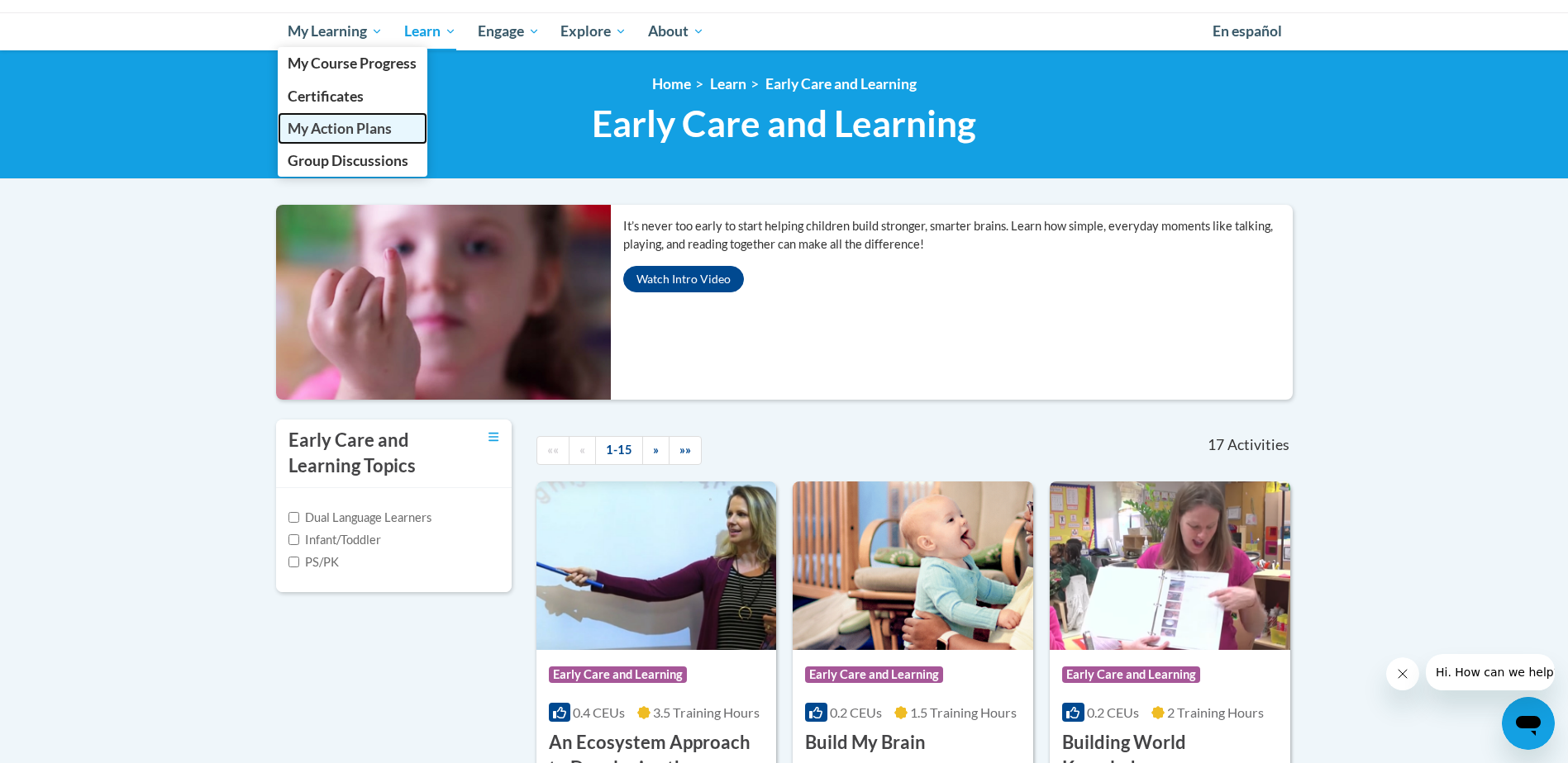
click at [354, 128] on span "My Action Plans" at bounding box center [340, 128] width 104 height 17
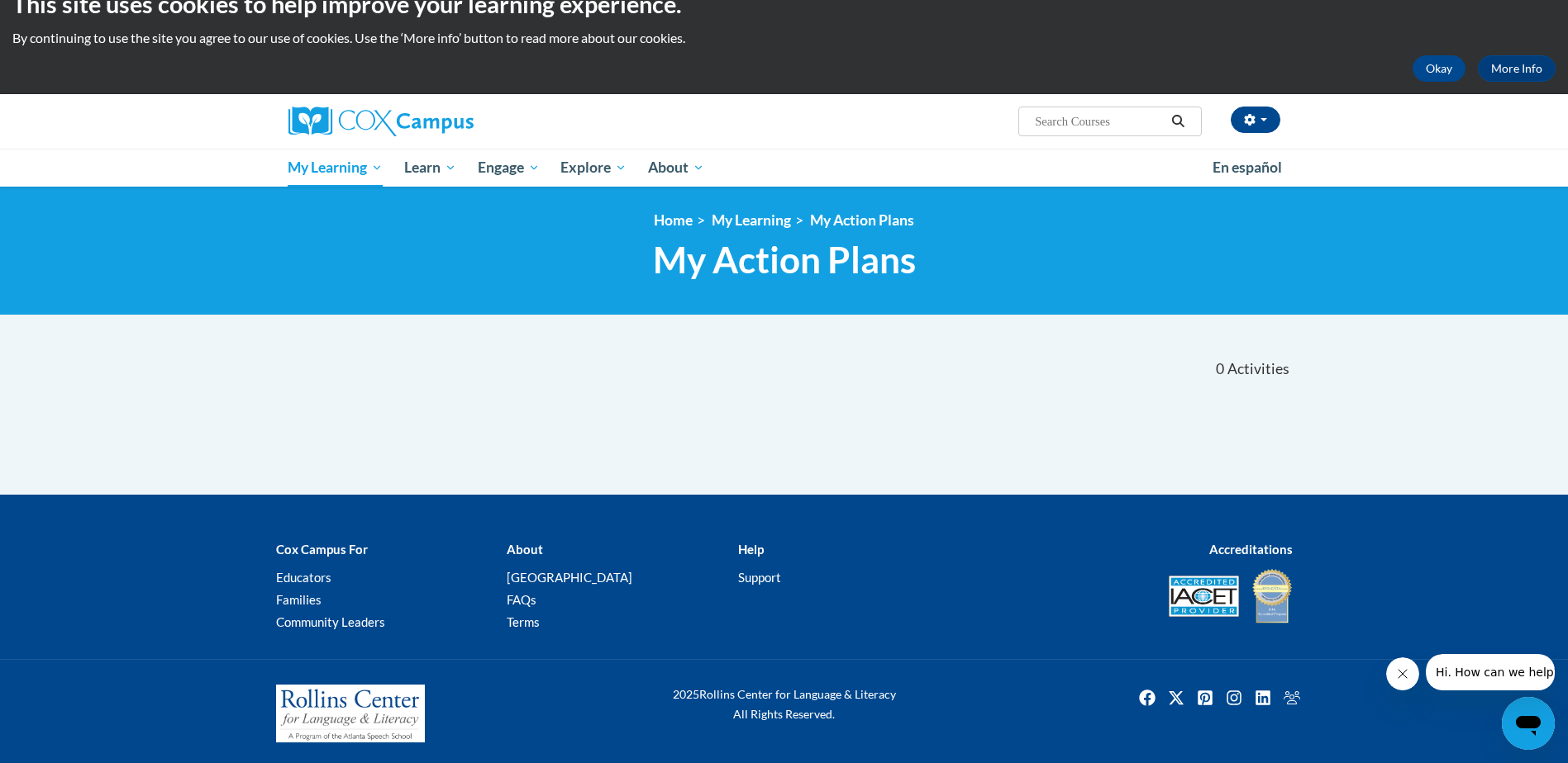
scroll to position [33, 0]
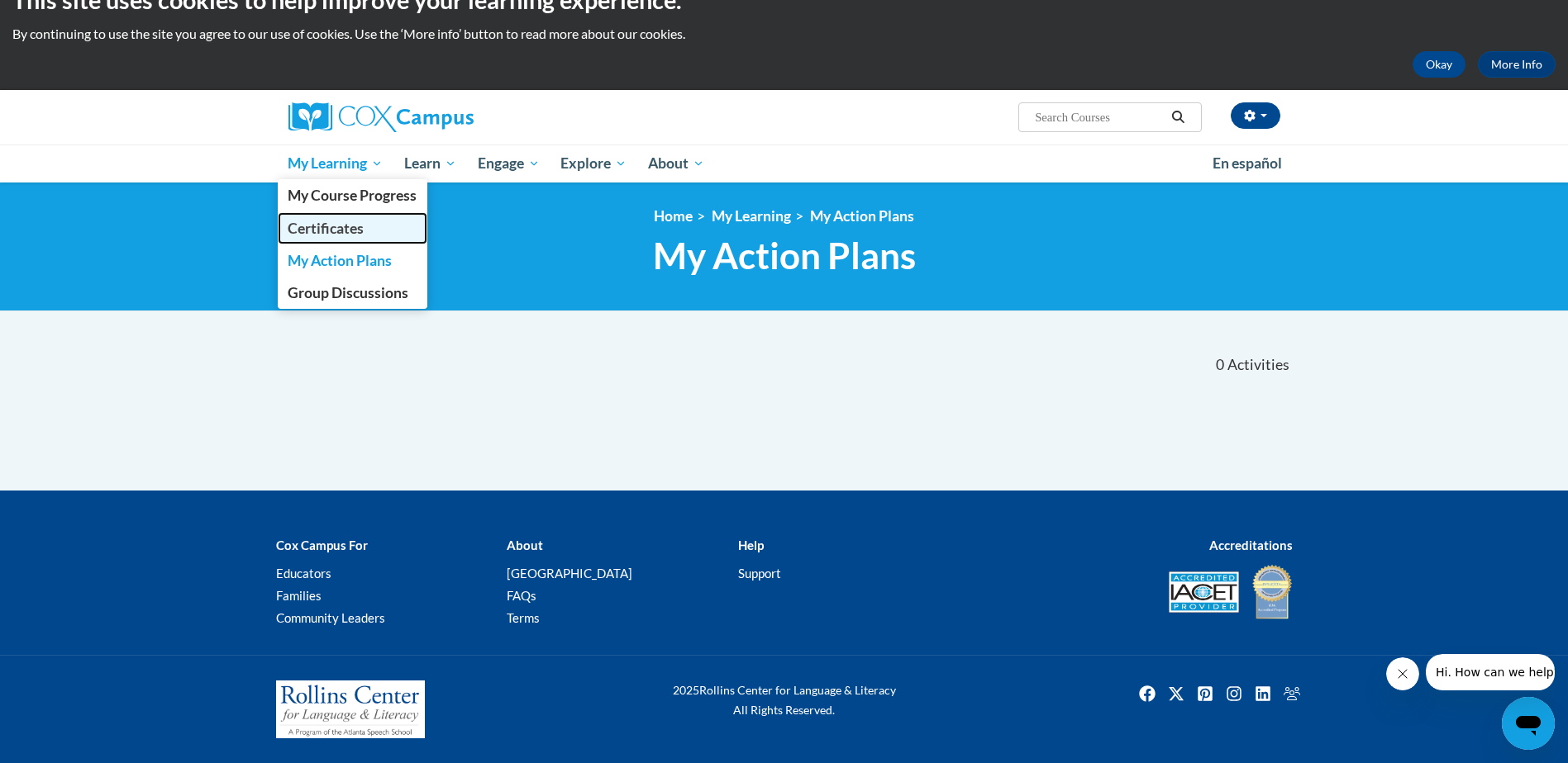
click at [326, 227] on span "Certificates" at bounding box center [325, 227] width 76 height 17
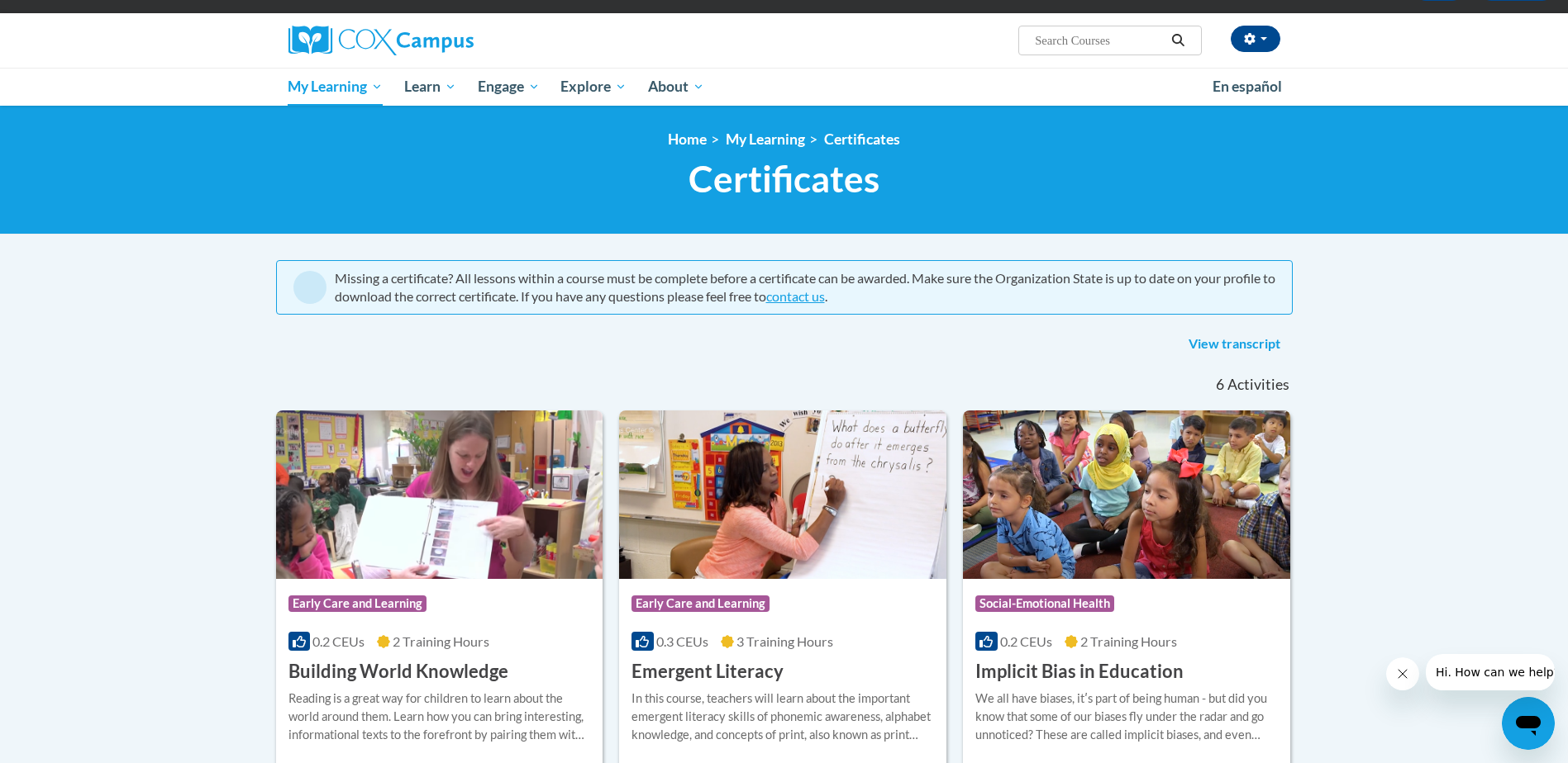
scroll to position [82, 0]
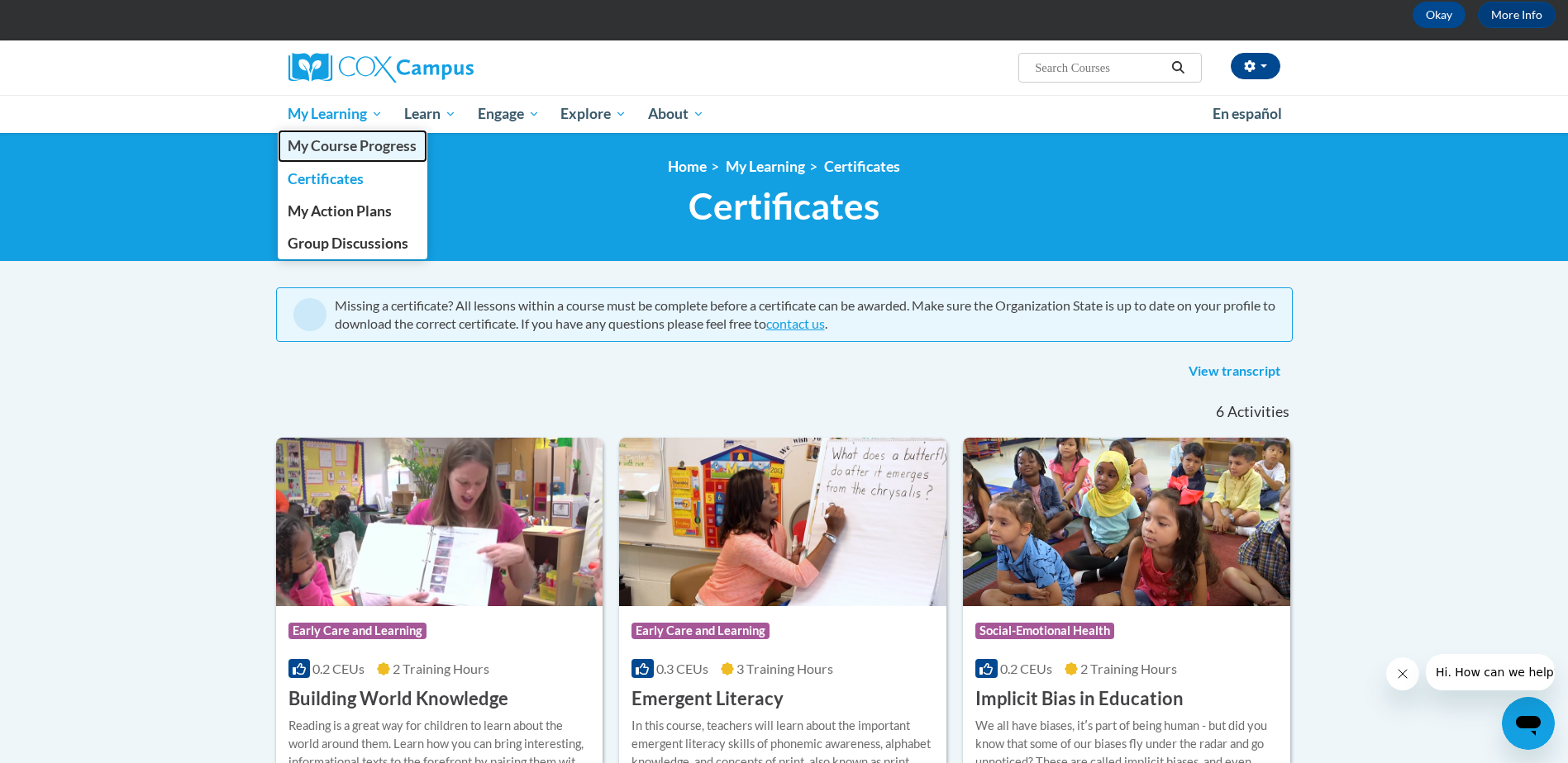
click at [341, 140] on span "My Course Progress" at bounding box center [352, 145] width 129 height 17
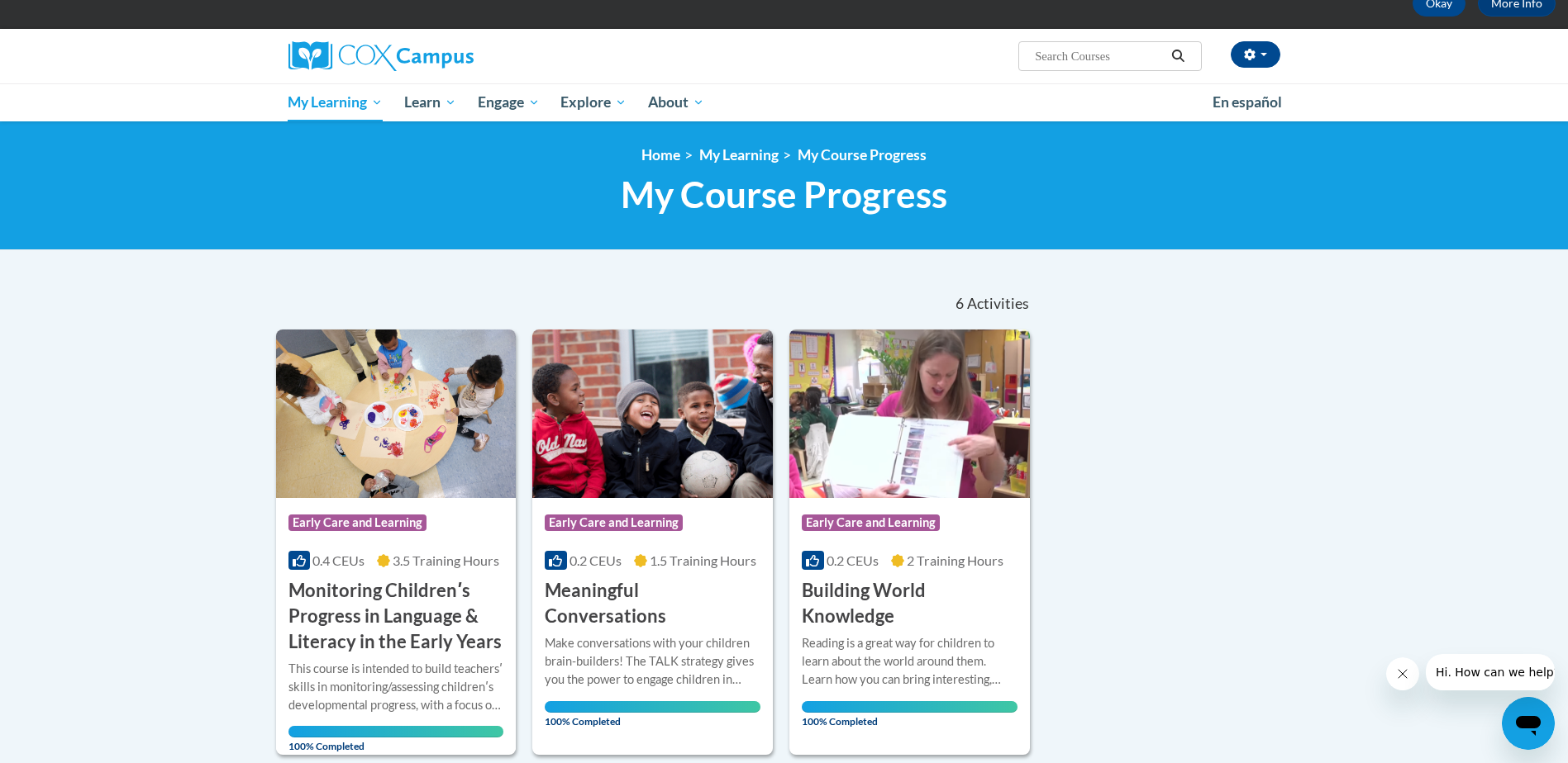
scroll to position [82, 0]
